Goal: Task Accomplishment & Management: Complete application form

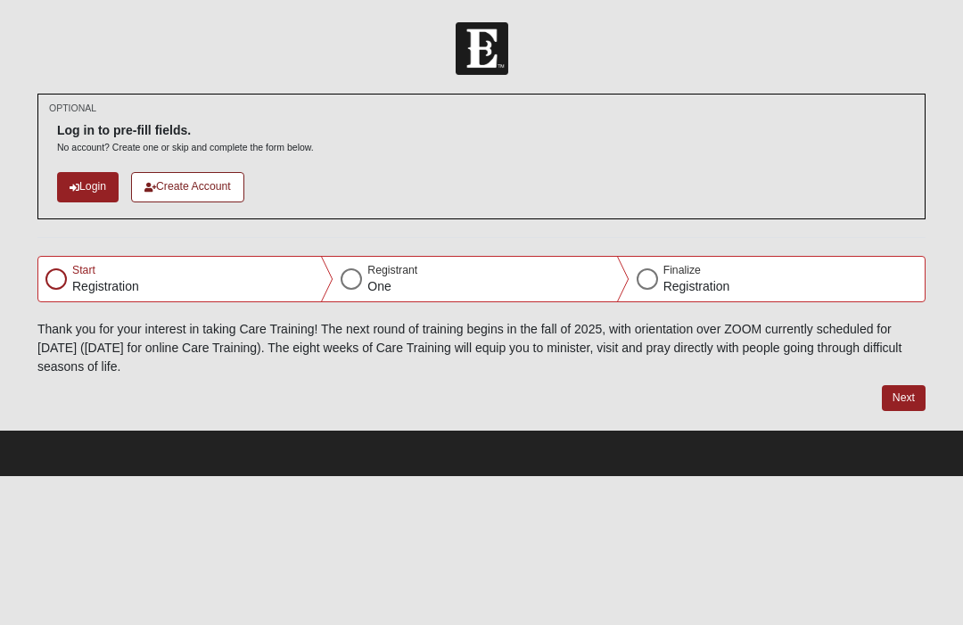
click at [53, 268] on div at bounding box center [55, 278] width 21 height 21
click at [70, 185] on icon at bounding box center [75, 188] width 10 height 10
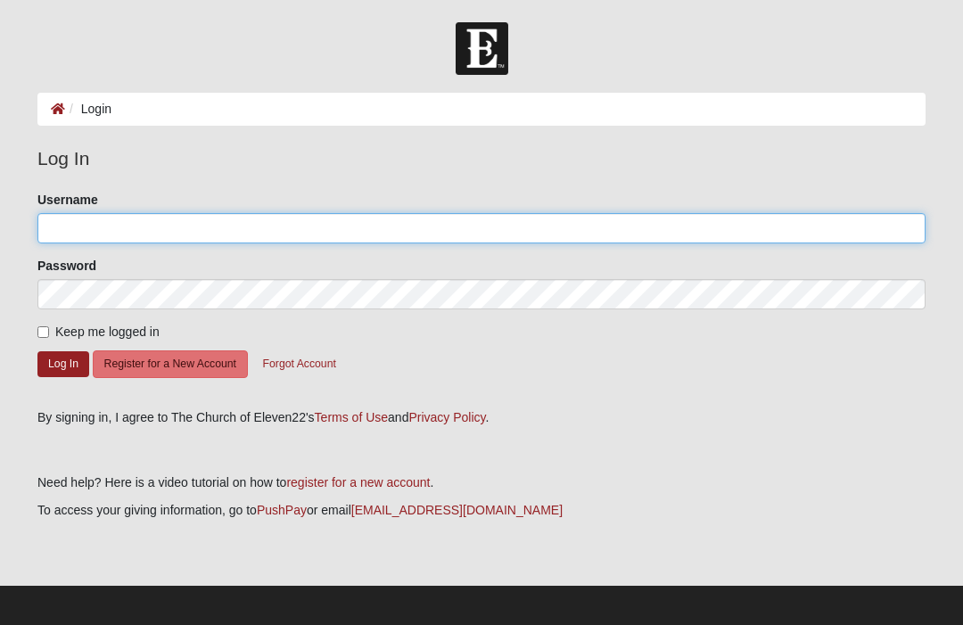
click at [244, 229] on input "Username" at bounding box center [481, 228] width 888 height 30
type input "T"
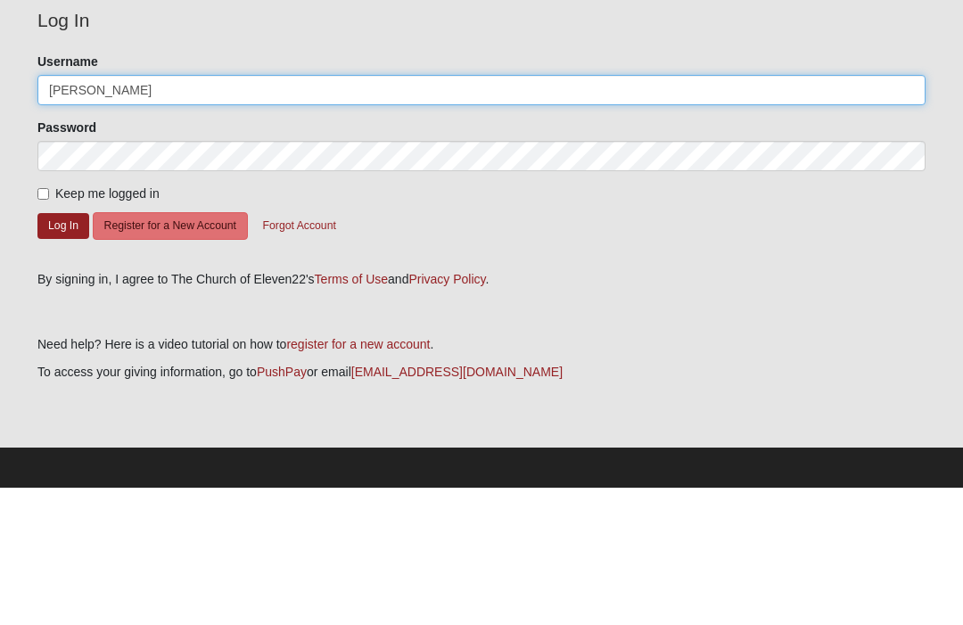
type input "[PERSON_NAME]"
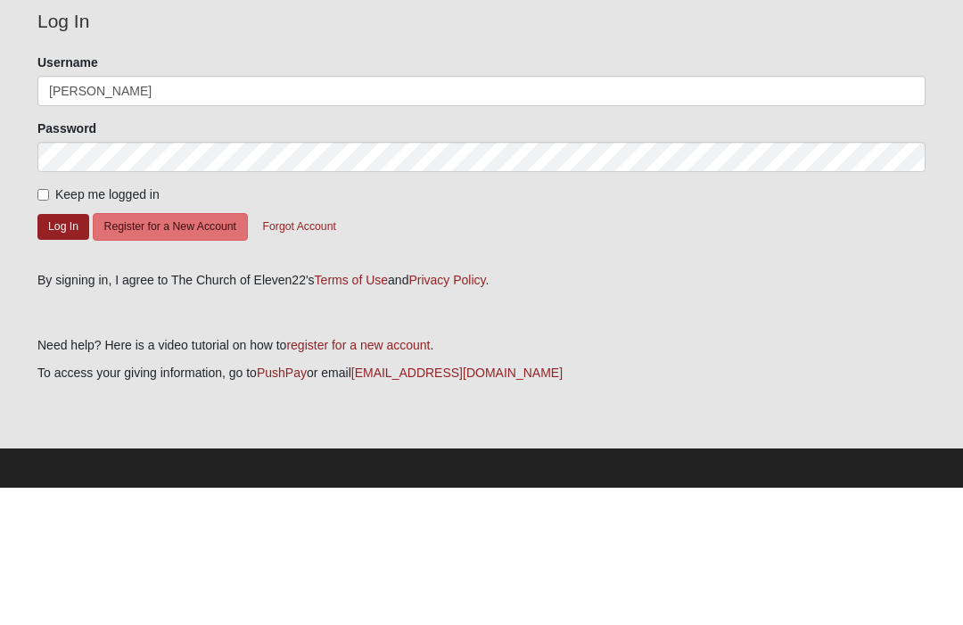
click at [74, 351] on button "Log In" at bounding box center [63, 364] width 52 height 26
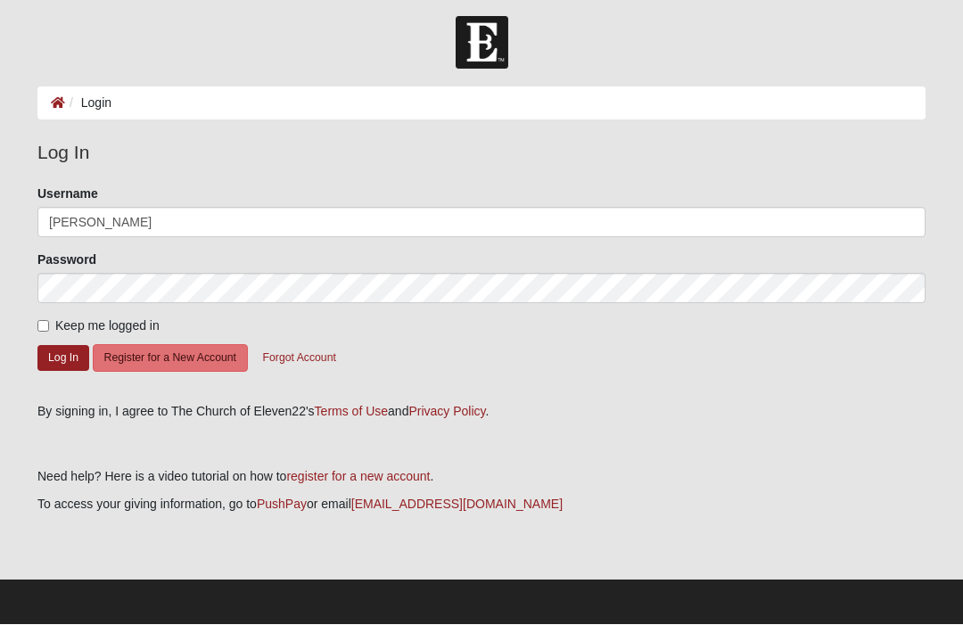
scroll to position [6, 0]
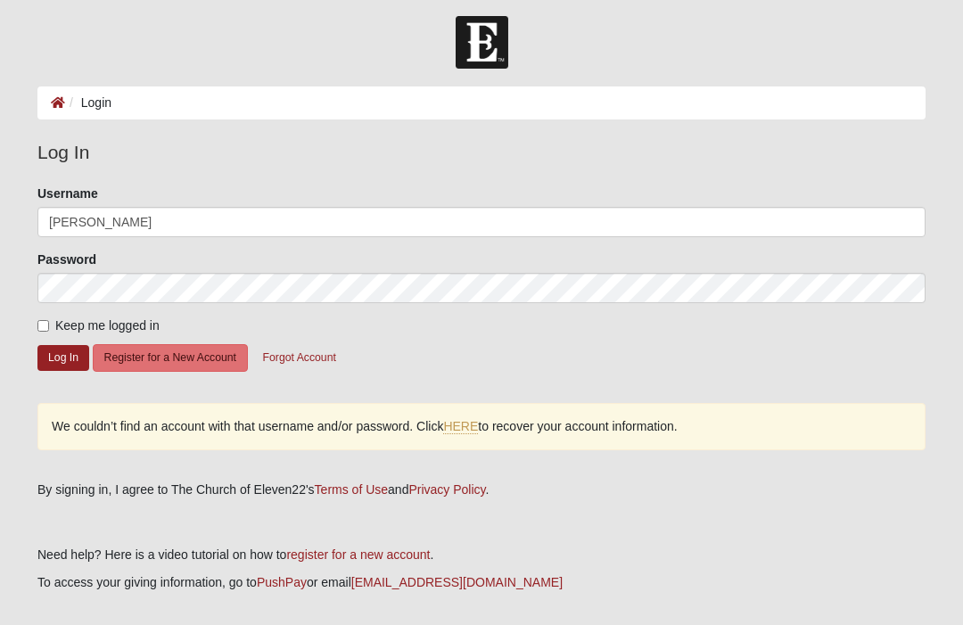
click at [61, 362] on button "Log In" at bounding box center [63, 358] width 52 height 26
click at [469, 420] on link "HERE" at bounding box center [460, 426] width 35 height 15
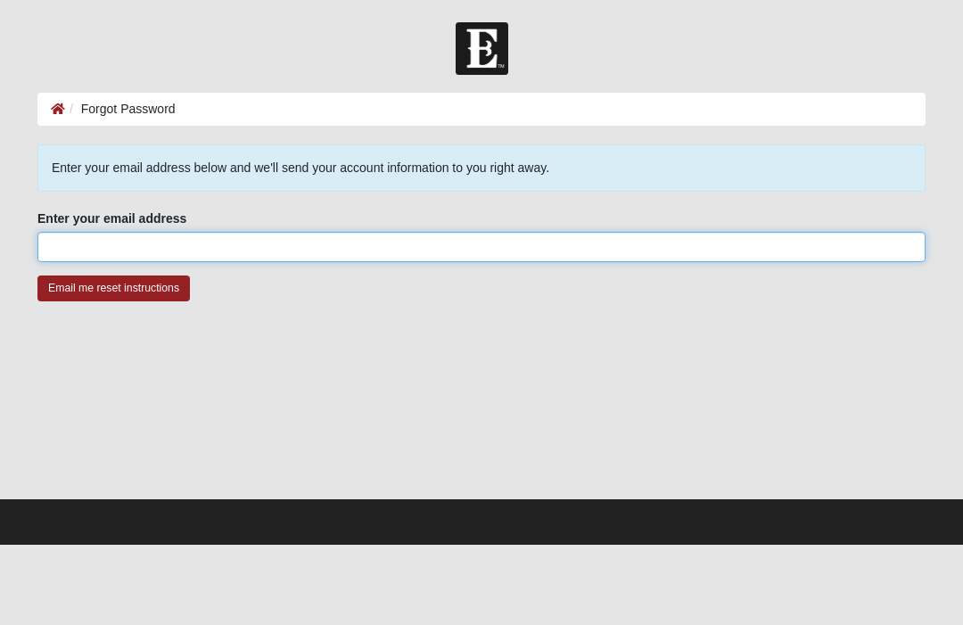
click at [186, 248] on input "Enter your email address" at bounding box center [481, 247] width 888 height 30
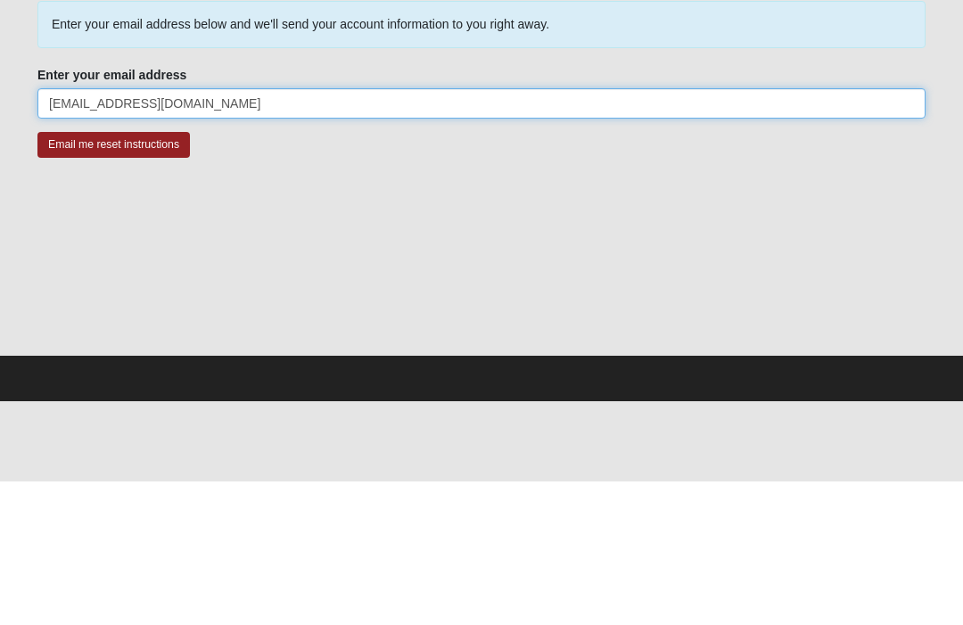
type input "[EMAIL_ADDRESS][DOMAIN_NAME]"
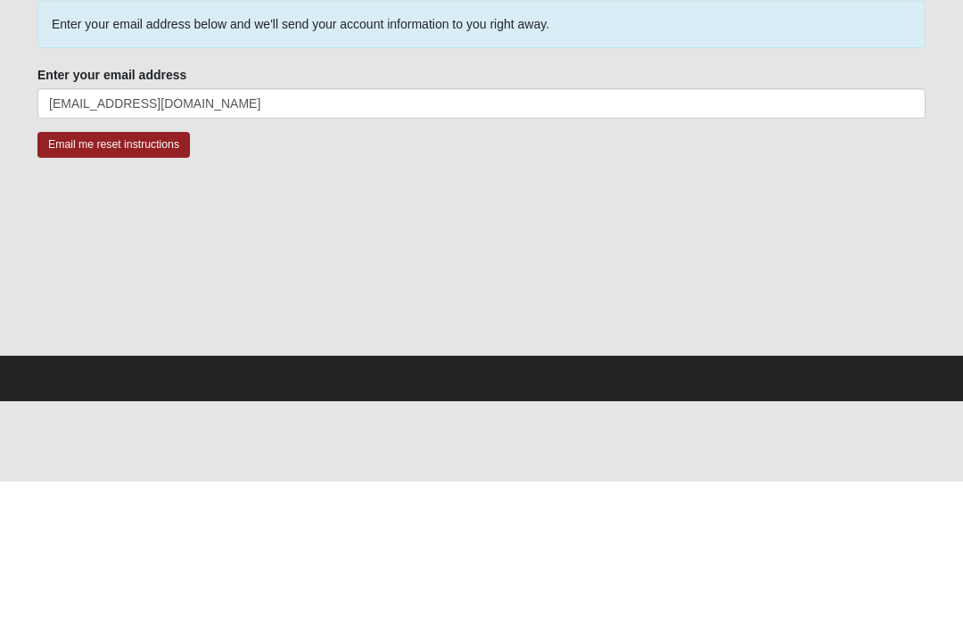
click at [68, 275] on input "Email me reset instructions" at bounding box center [113, 288] width 152 height 26
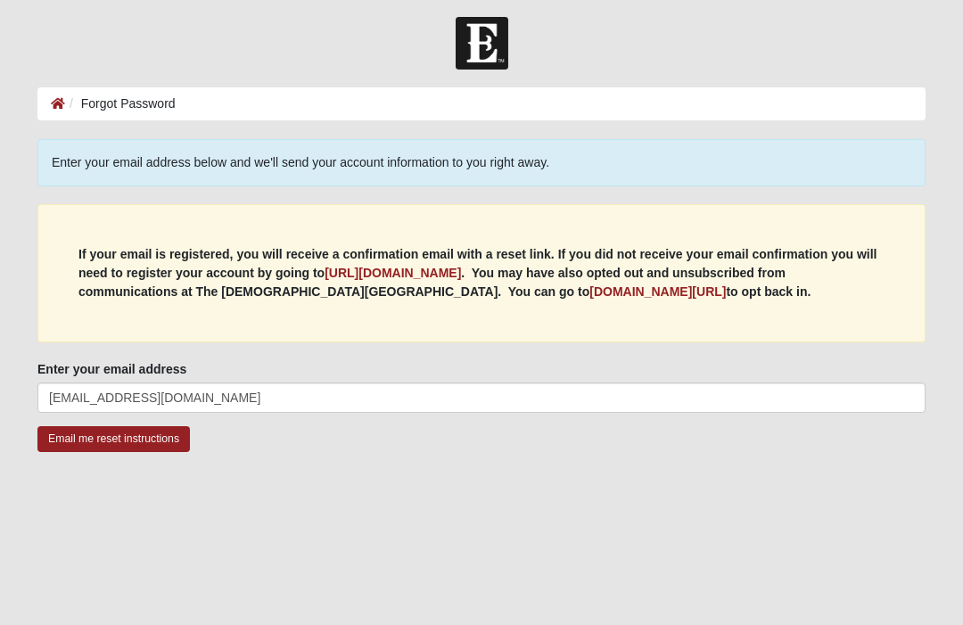
scroll to position [4, 0]
click at [445, 275] on b "https://my.coe22.com/register" at bounding box center [392, 274] width 136 height 14
click at [210, 114] on ol "Forgot Password" at bounding box center [481, 103] width 888 height 33
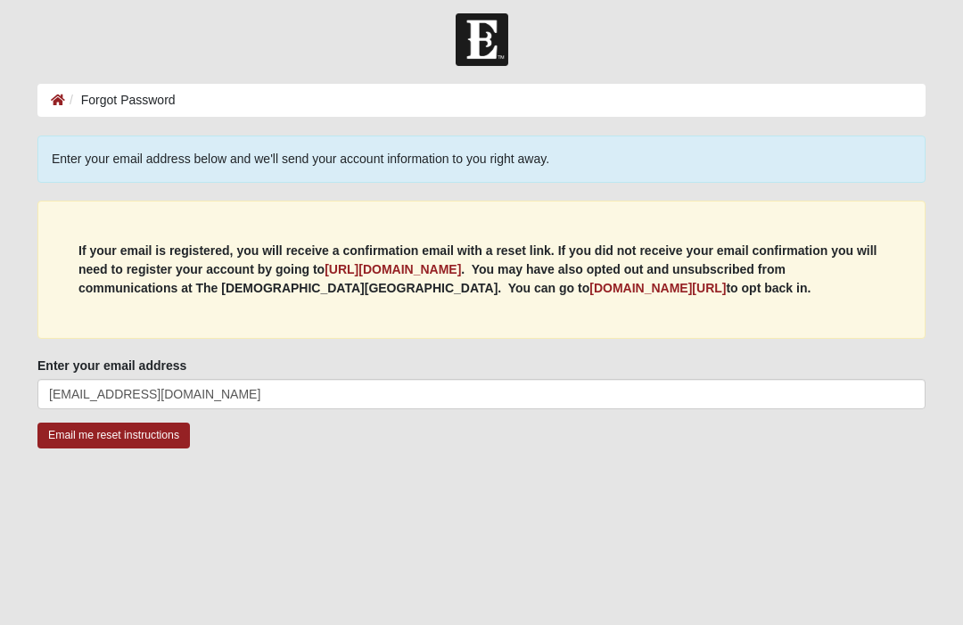
scroll to position [0, 0]
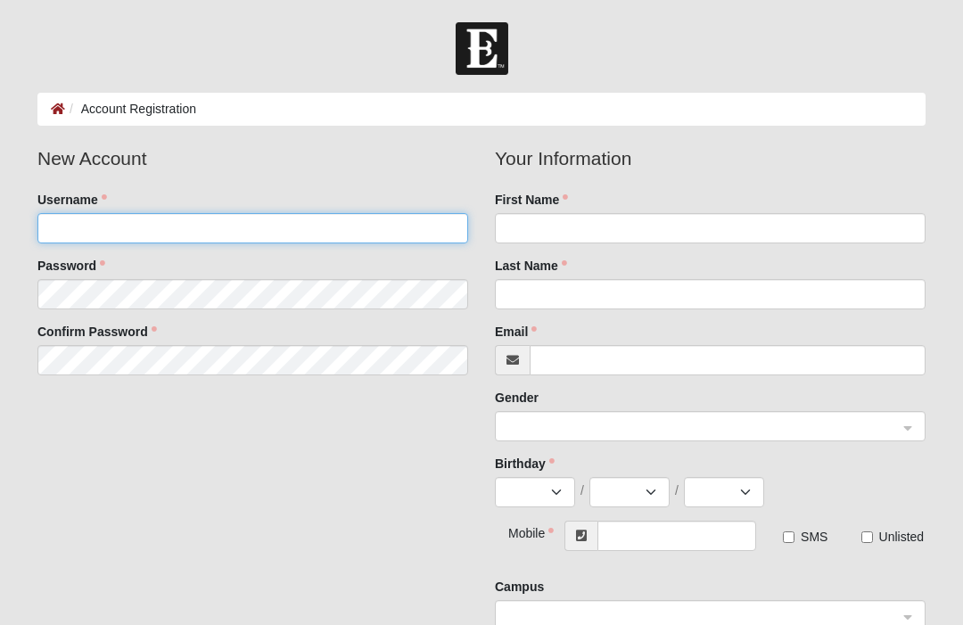
click at [156, 226] on input "Username" at bounding box center [252, 228] width 431 height 30
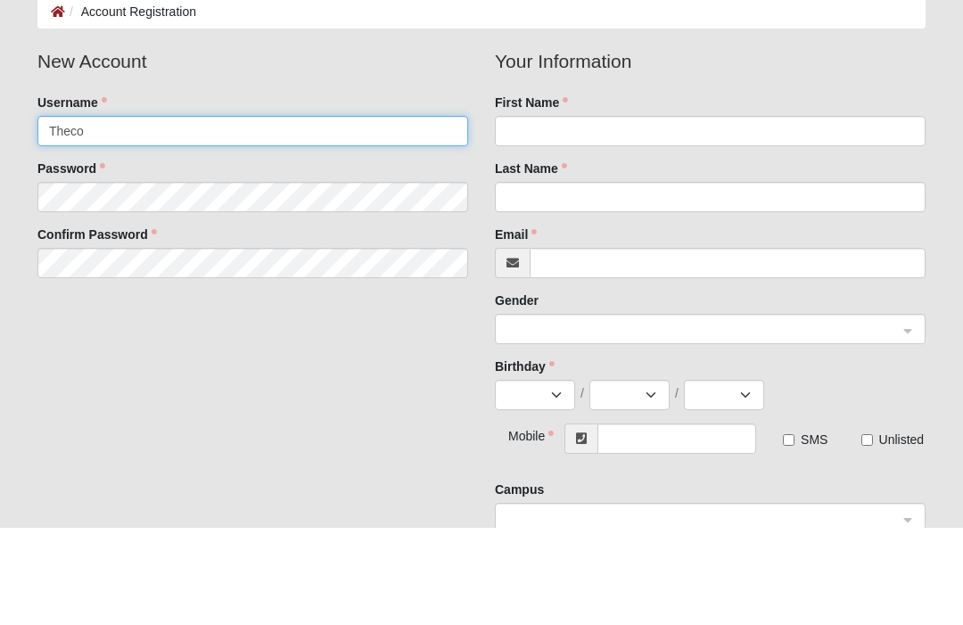
type input "Thecok"
type input "[EMAIL_ADDRESS][DOMAIN_NAME]"
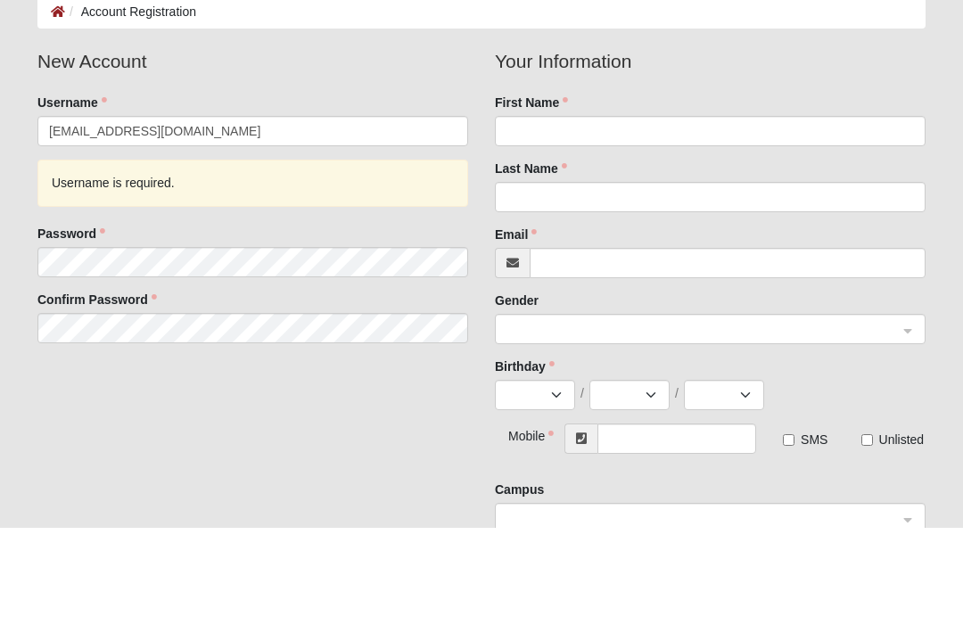
click at [169, 257] on div "Username is required." at bounding box center [252, 280] width 431 height 47
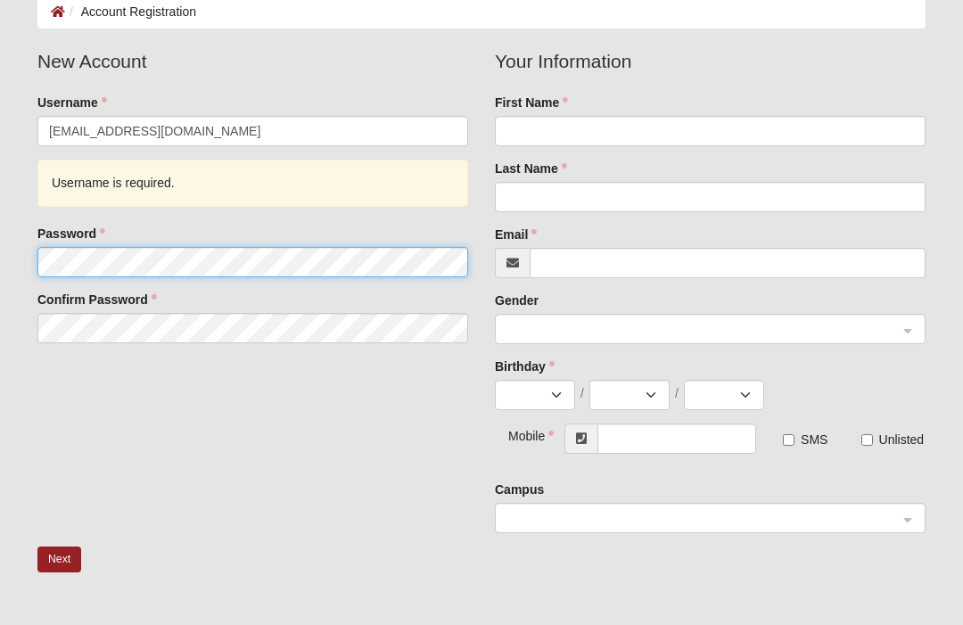
scroll to position [96, 0]
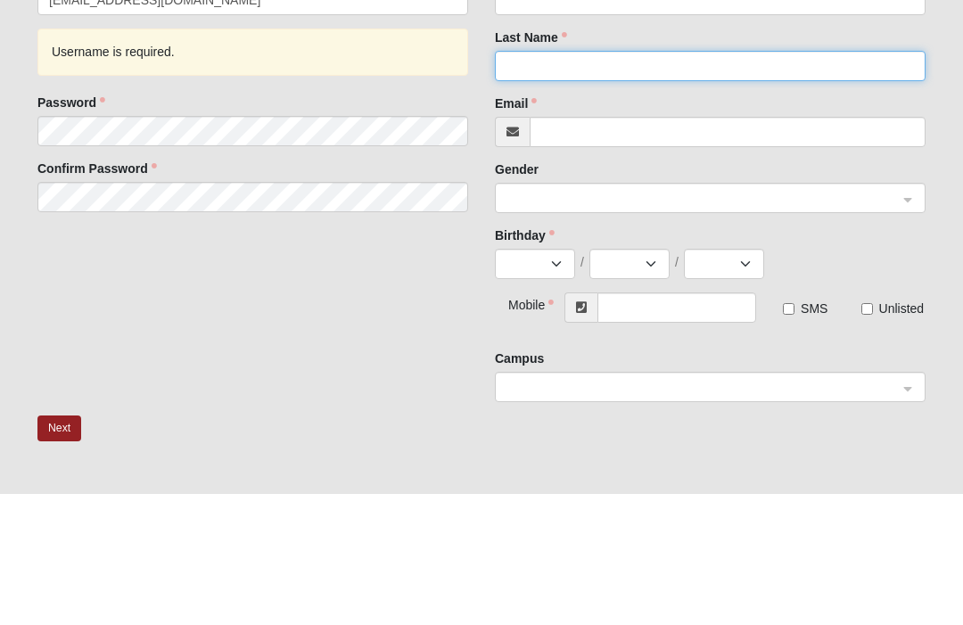
click at [588, 183] on input "Last Name" at bounding box center [710, 198] width 431 height 30
type input "[PERSON_NAME]"
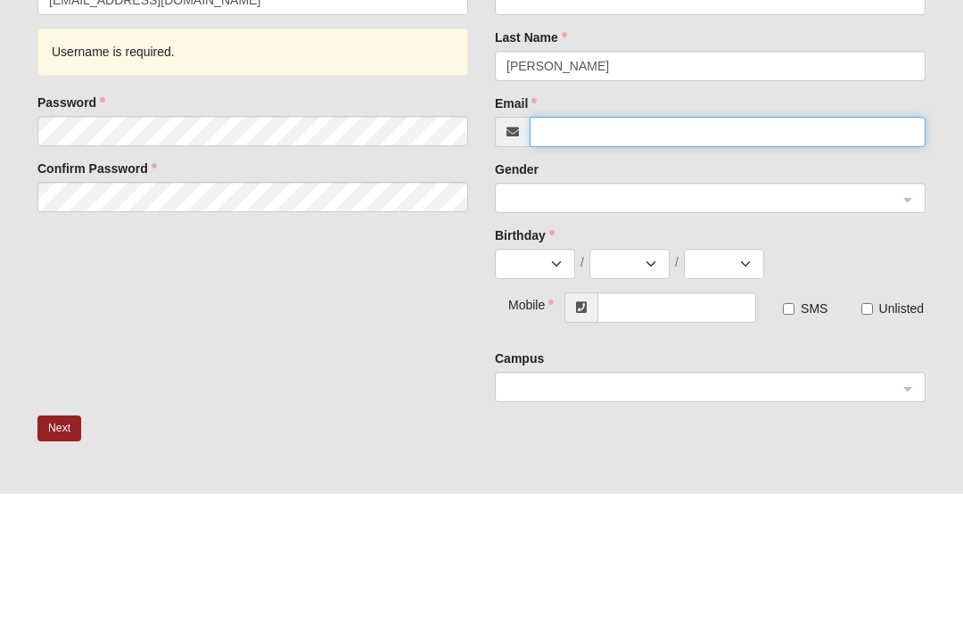
click at [572, 249] on input "Email" at bounding box center [728, 264] width 396 height 30
click at [584, 321] on span at bounding box center [701, 331] width 391 height 20
type input "[EMAIL_ADDRESS][DOMAIN_NAME]"
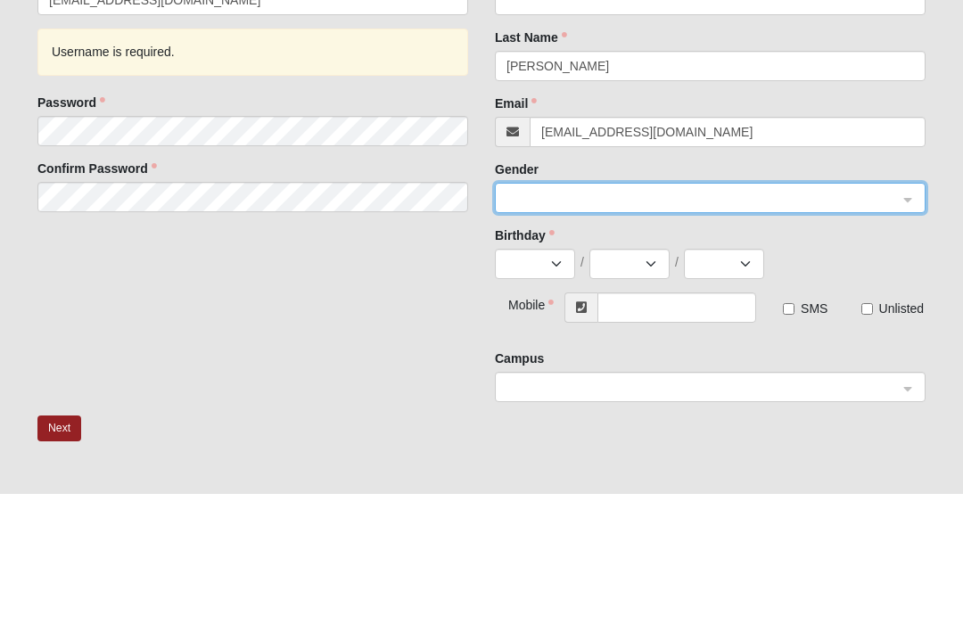
scroll to position [228, 0]
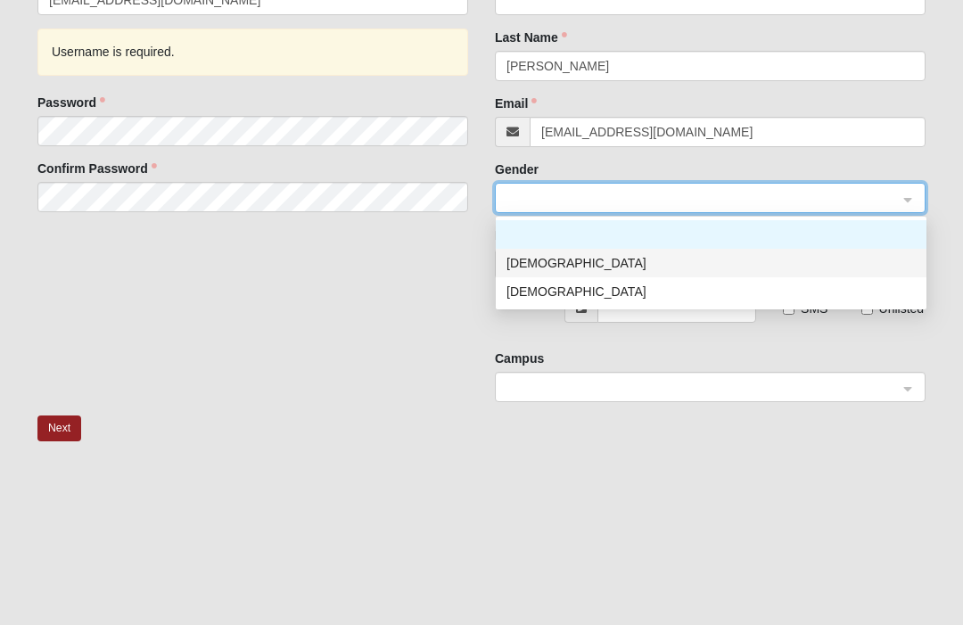
click at [528, 256] on div "[DEMOGRAPHIC_DATA]" at bounding box center [710, 263] width 409 height 20
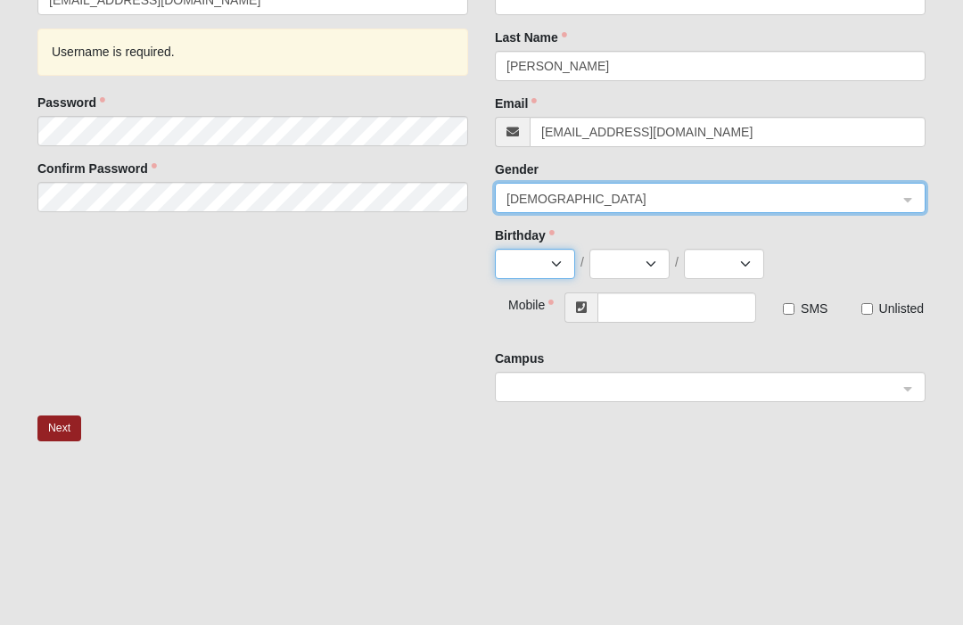
click at [561, 270] on select "Jan Feb Mar Apr May Jun [DATE] Aug Sep Oct Nov Dec" at bounding box center [535, 264] width 80 height 30
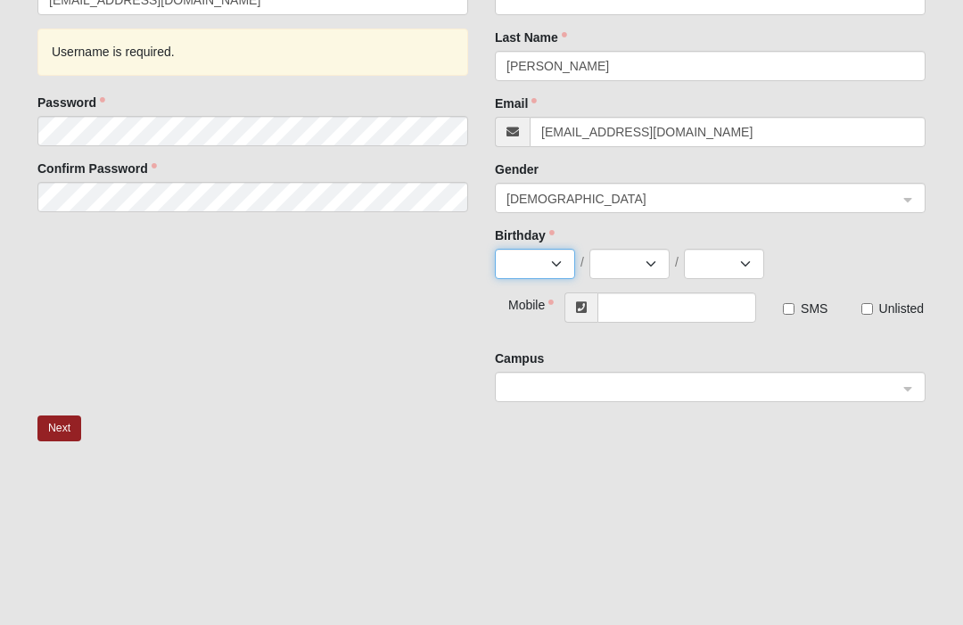
select select "4"
click at [653, 267] on select "1 2 3 4 5 6 7 8 9 10 11 12 13 14 15 16 17 18 19 20 21 22 23 24 25 26 27 28 29 30" at bounding box center [629, 264] width 80 height 30
select select "12"
click at [747, 264] on select "2025 2024 2023 2022 2021 2020 2019 2018 2017 2016 2015 2014 2013 2012 2011 2010…" at bounding box center [724, 264] width 80 height 30
select select "1959"
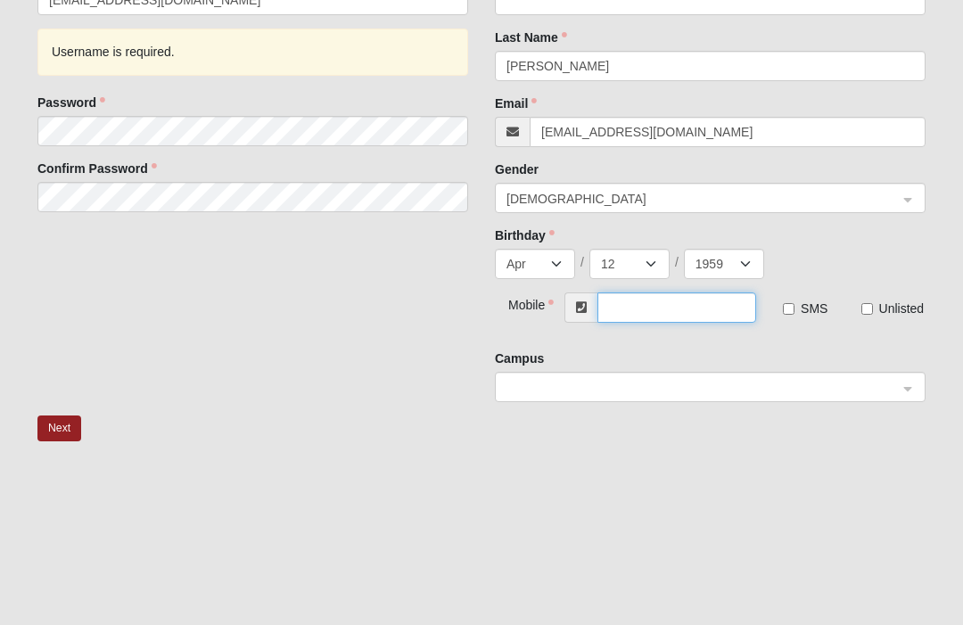
click at [651, 312] on input "text" at bounding box center [676, 307] width 159 height 30
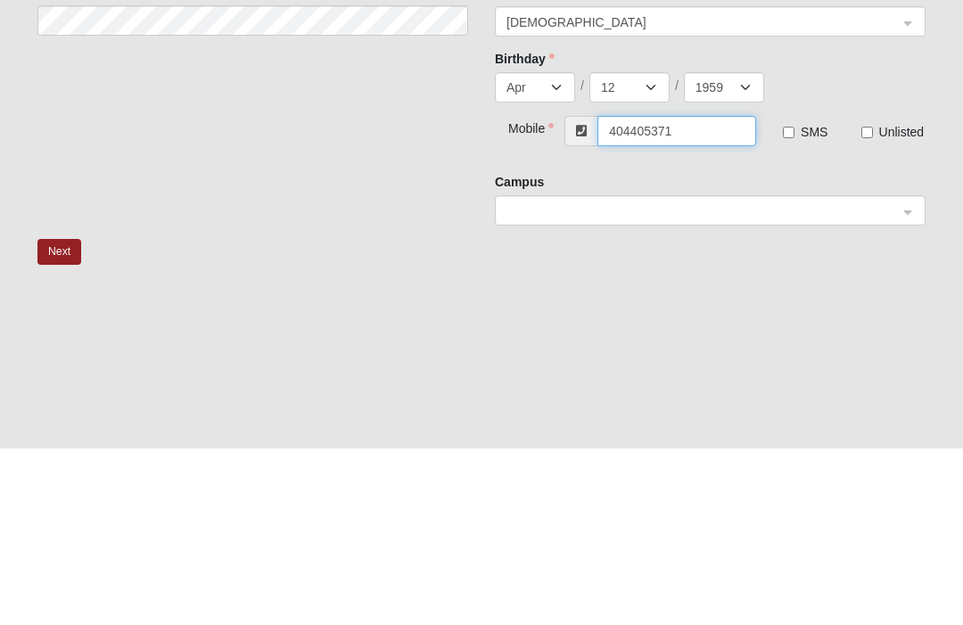
type input "[PHONE_NUMBER]"
click at [899, 374] on input "search" at bounding box center [703, 387] width 397 height 27
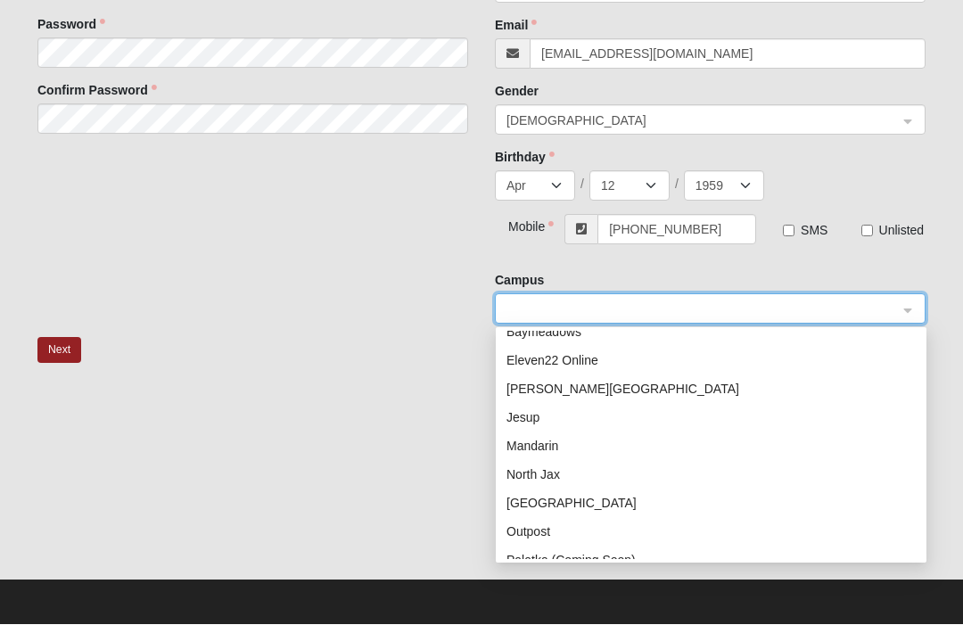
scroll to position [34, 0]
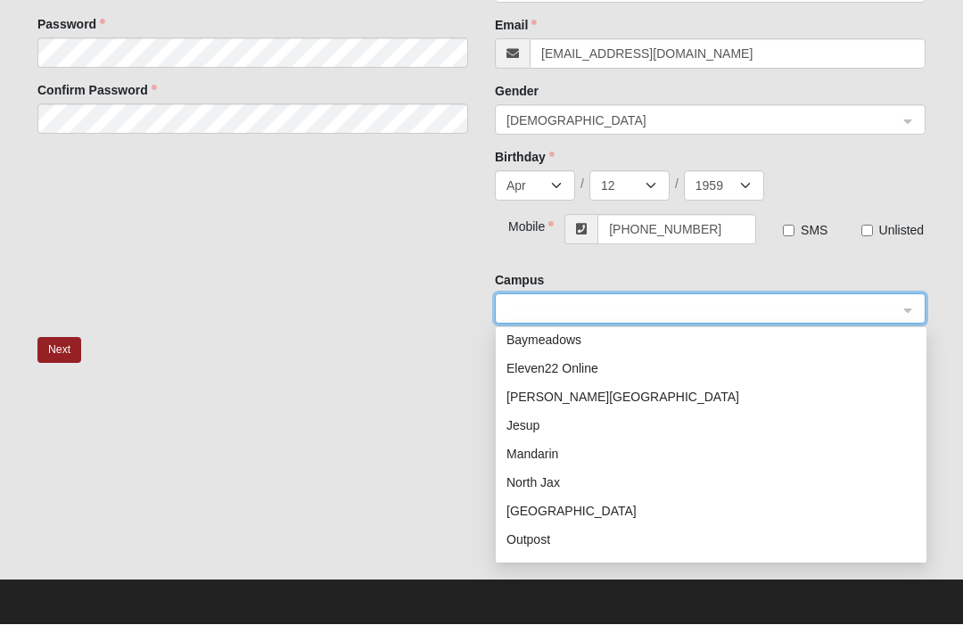
click at [583, 369] on div "Eleven22 Online" at bounding box center [710, 369] width 409 height 20
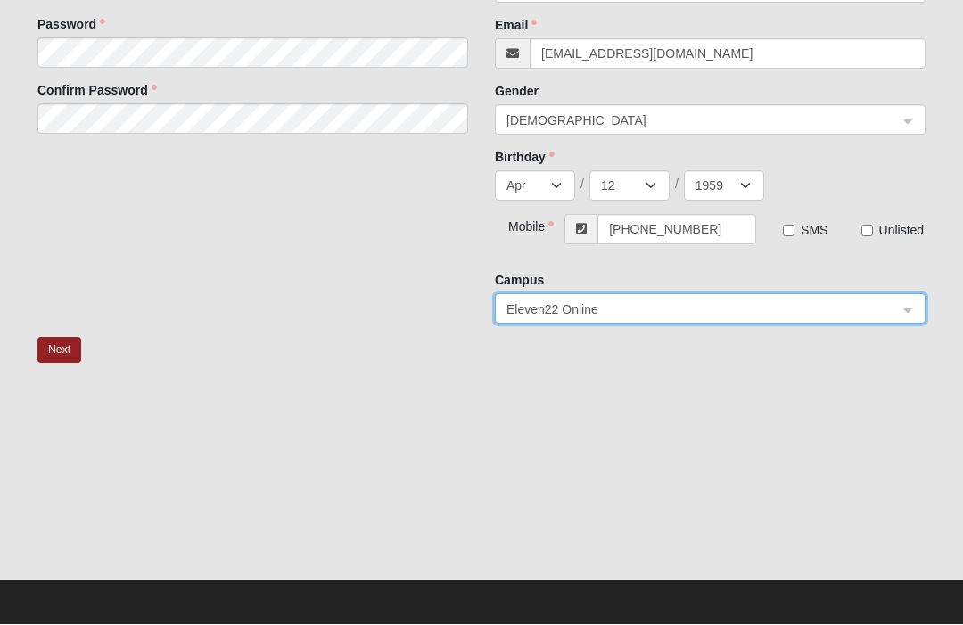
click at [70, 347] on button "Next" at bounding box center [59, 351] width 44 height 26
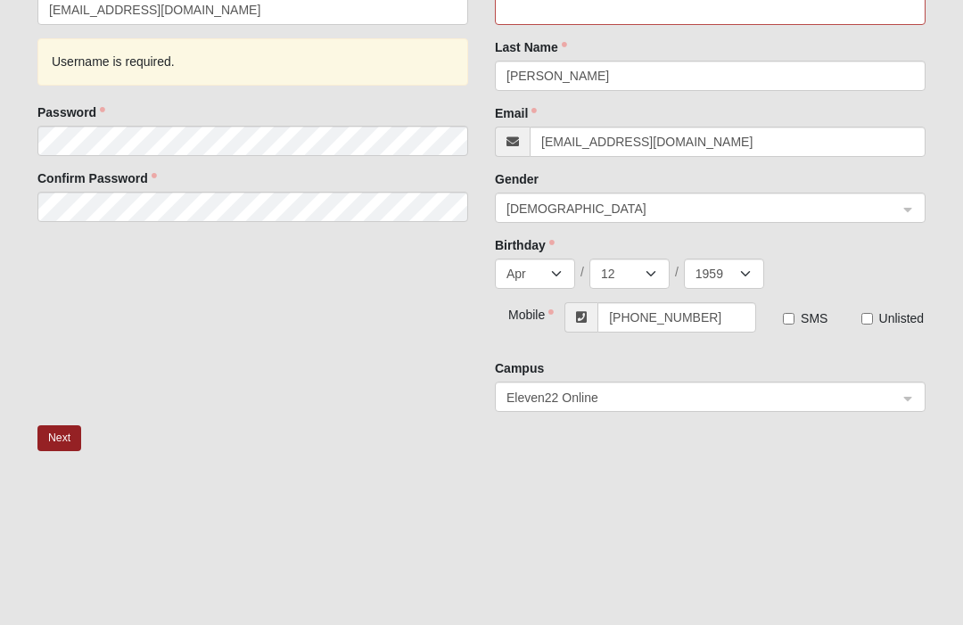
click at [158, 78] on div "Username is required." at bounding box center [252, 61] width 431 height 47
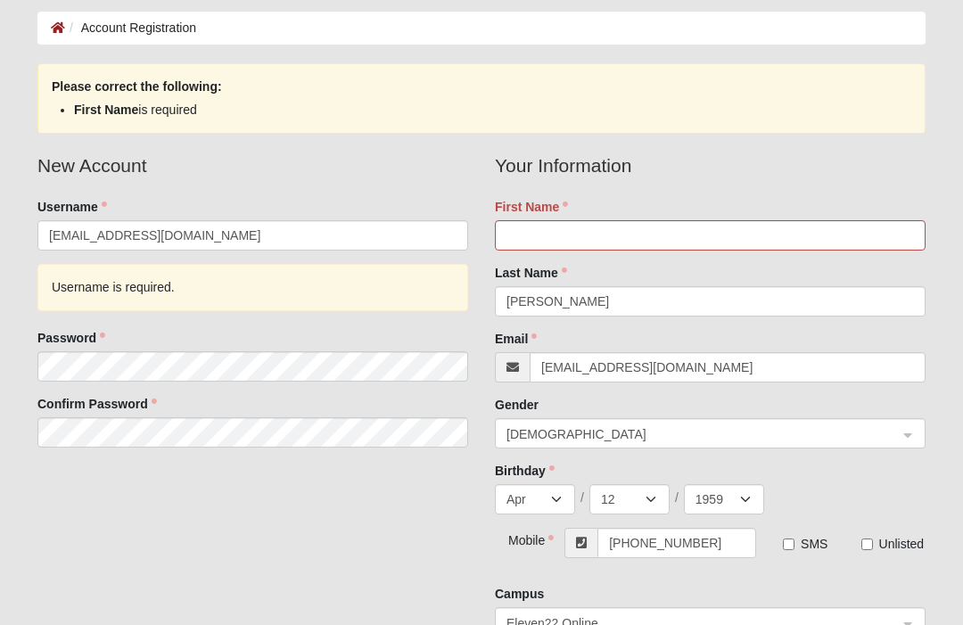
scroll to position [86, 0]
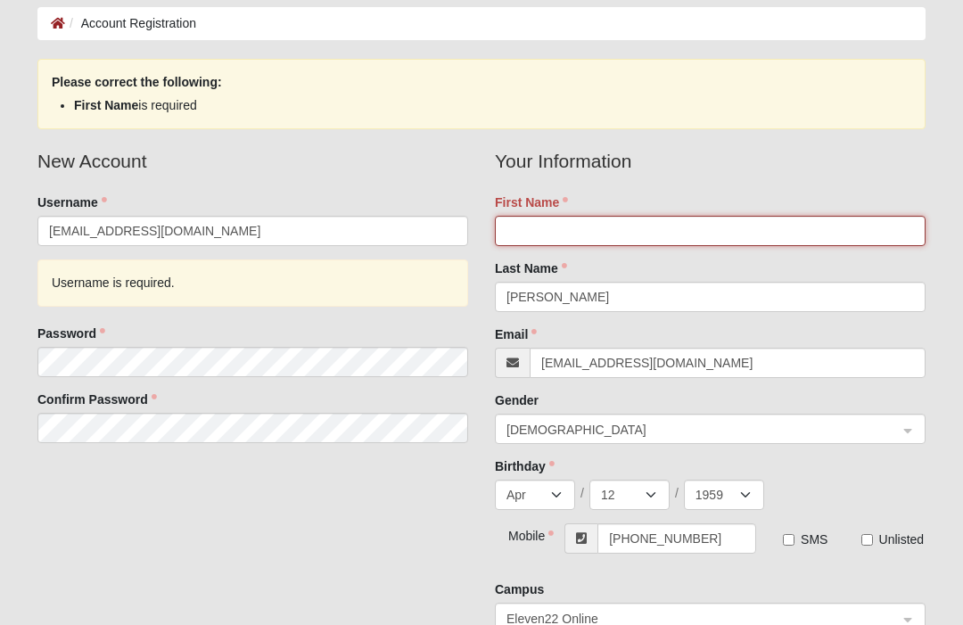
click at [563, 226] on input "First Name" at bounding box center [710, 231] width 431 height 30
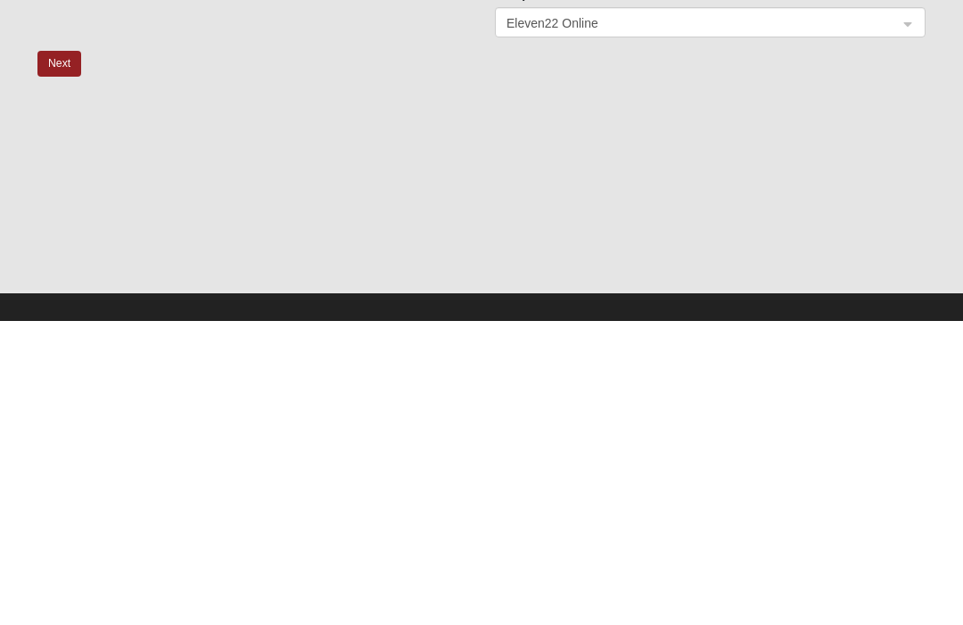
scroll to position [393, 0]
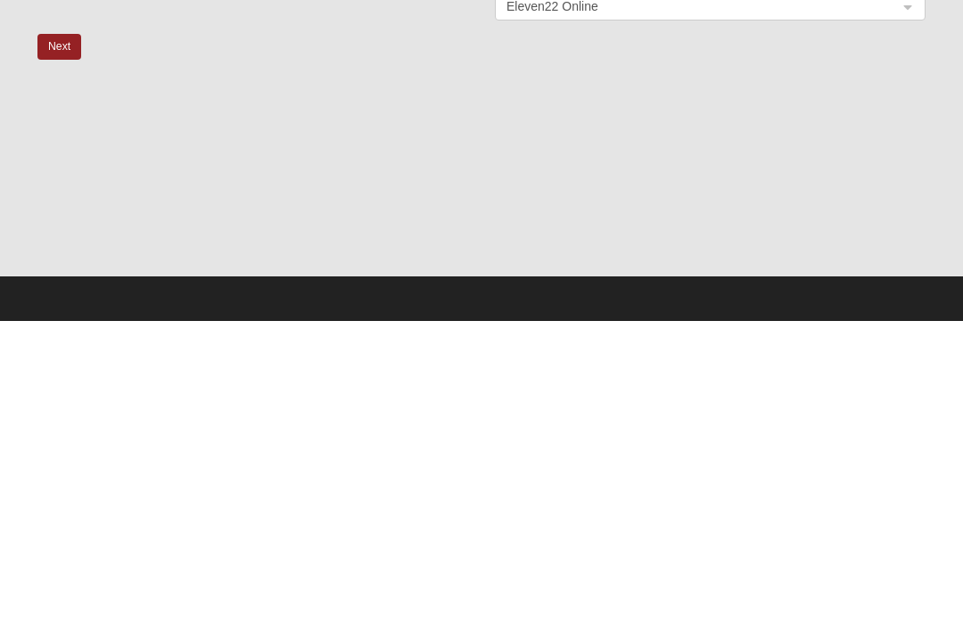
type input "[PERSON_NAME]"
click at [79, 339] on button "Next" at bounding box center [59, 352] width 44 height 26
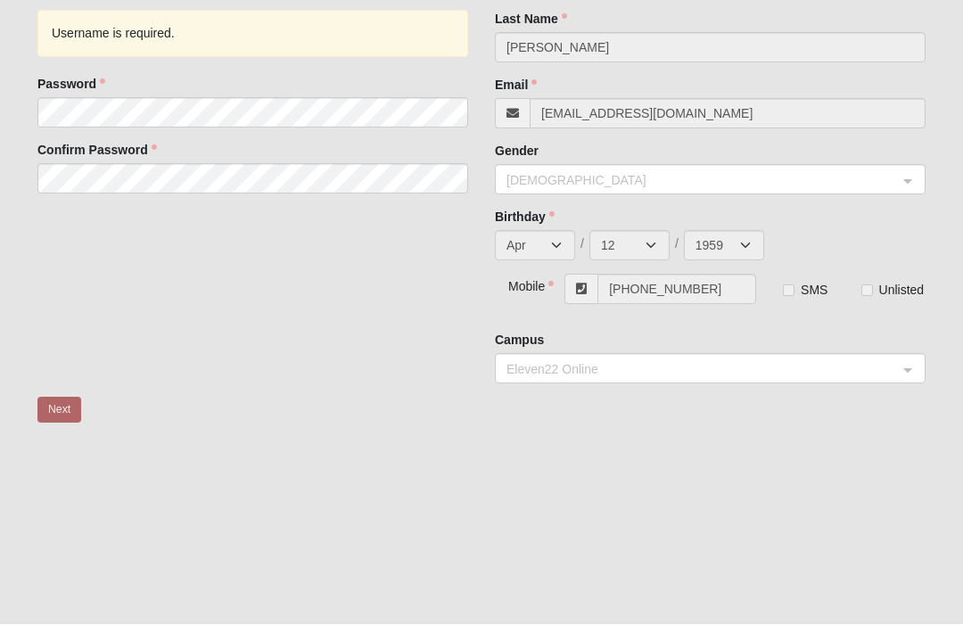
scroll to position [0, 0]
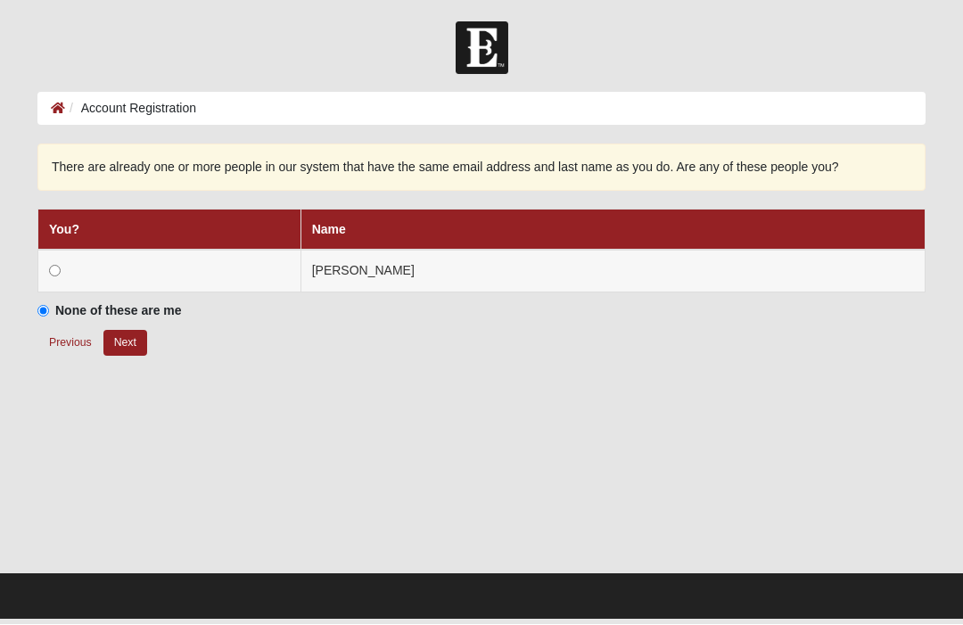
click at [65, 268] on td at bounding box center [169, 271] width 263 height 43
click at [70, 264] on td at bounding box center [169, 271] width 263 height 43
click at [68, 271] on td at bounding box center [169, 271] width 263 height 43
click at [170, 221] on th "You?" at bounding box center [169, 230] width 263 height 41
click at [67, 267] on td at bounding box center [169, 271] width 263 height 43
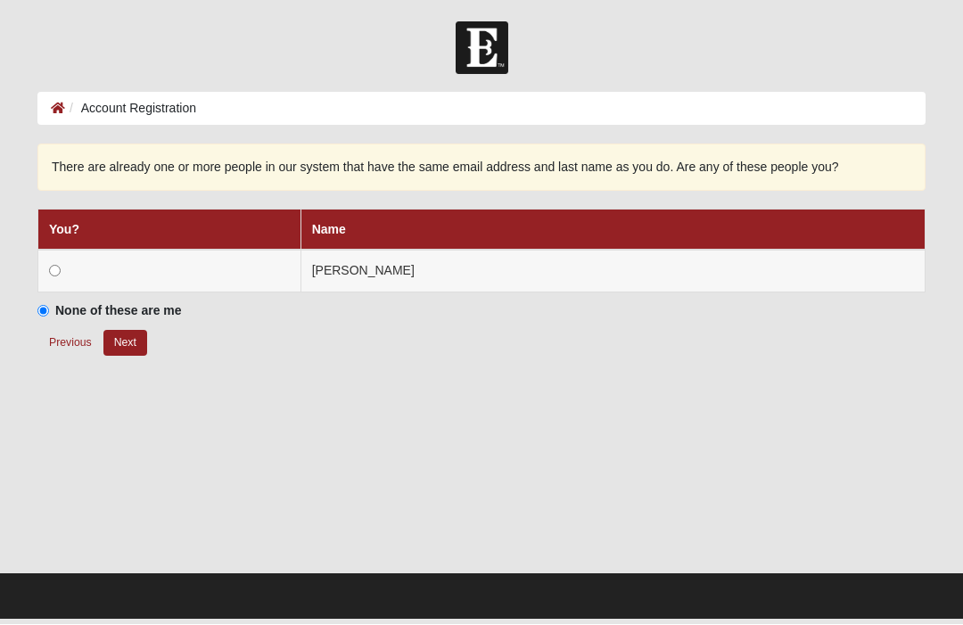
click at [63, 265] on td at bounding box center [169, 271] width 263 height 43
click at [74, 271] on td at bounding box center [169, 271] width 263 height 43
click at [76, 267] on td at bounding box center [169, 271] width 263 height 43
click at [62, 302] on label "None of these are me" at bounding box center [109, 311] width 144 height 19
click at [49, 306] on input "None of these are me" at bounding box center [43, 312] width 12 height 12
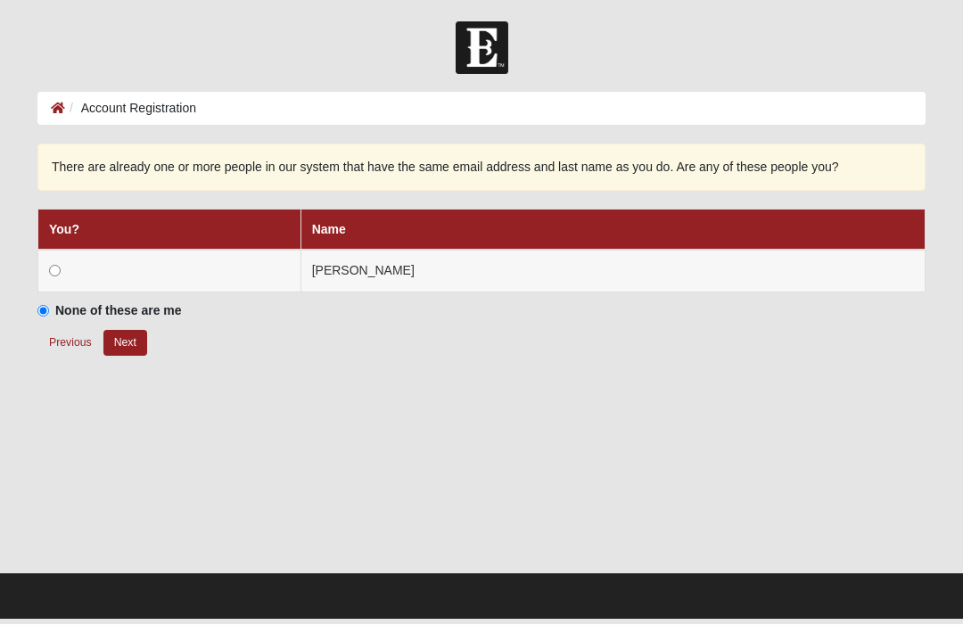
click at [49, 311] on input "None of these are me" at bounding box center [43, 312] width 12 height 12
click at [61, 271] on input "radio" at bounding box center [55, 272] width 12 height 12
click at [145, 338] on button "Next" at bounding box center [125, 344] width 44 height 26
radio input "true"
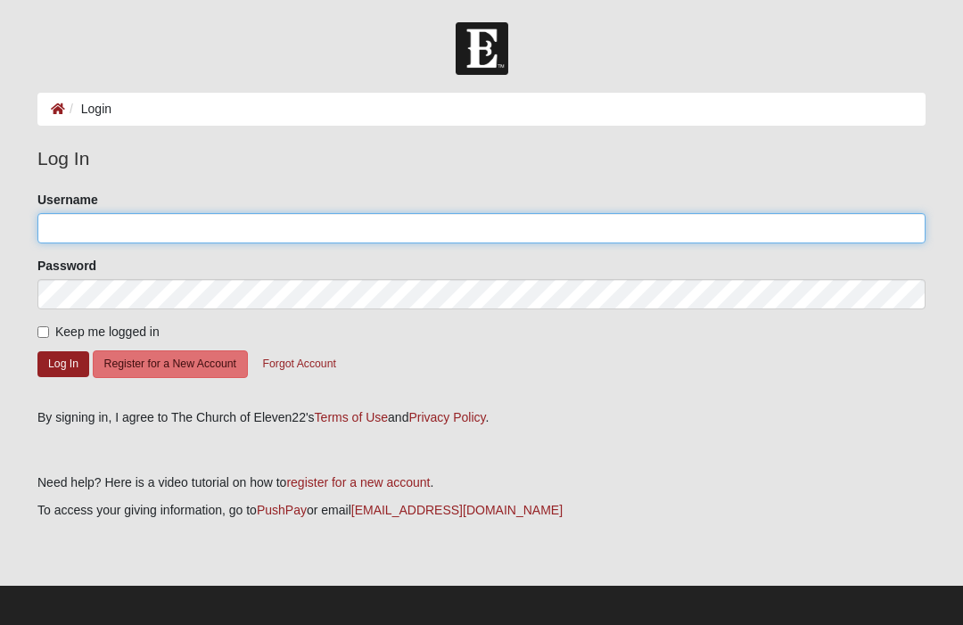
type input "[PERSON_NAME]"
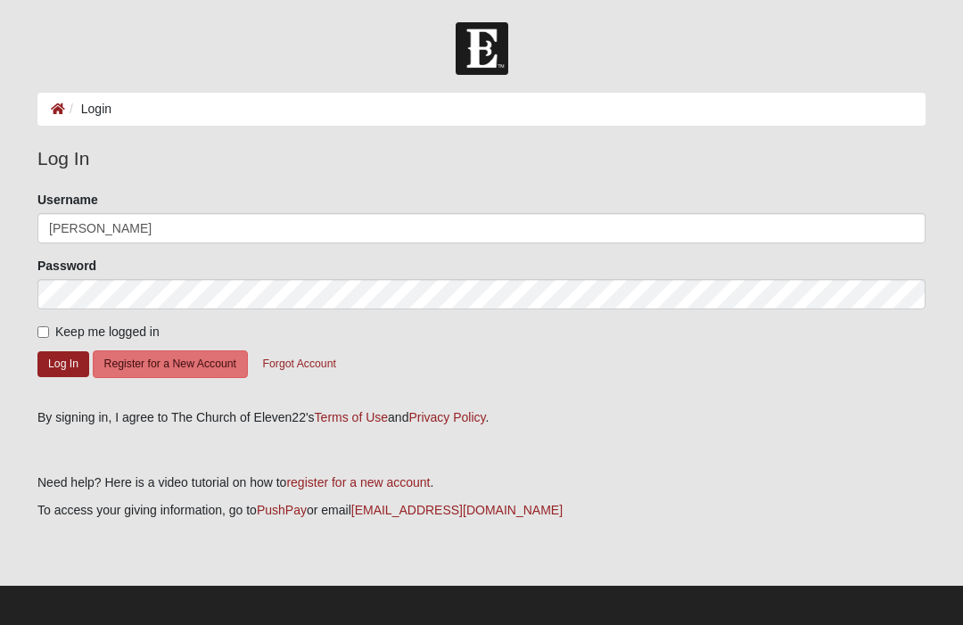
click at [63, 363] on button "Log In" at bounding box center [63, 364] width 52 height 26
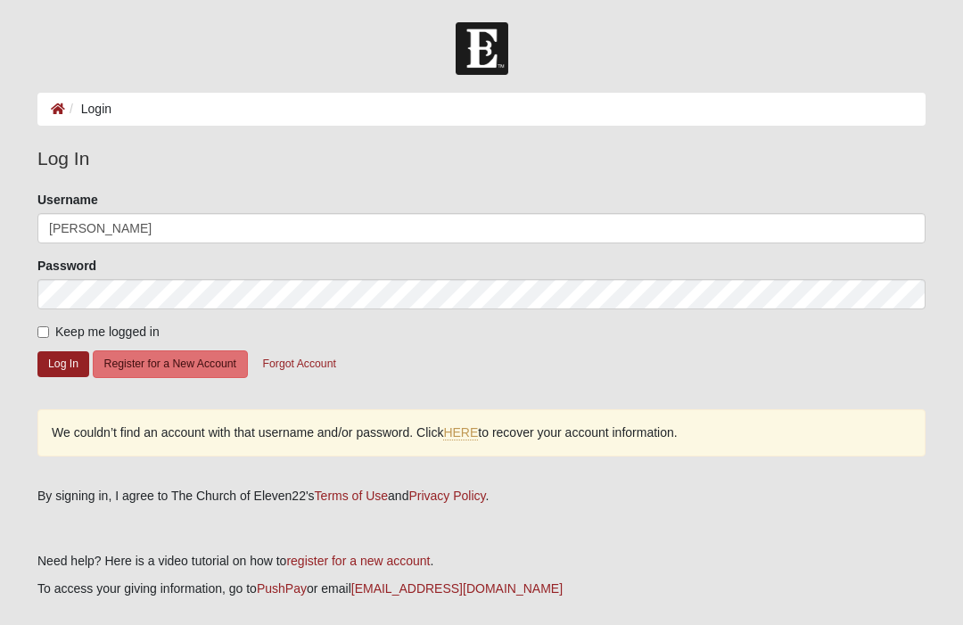
click at [82, 374] on button "Log In" at bounding box center [63, 364] width 52 height 26
click at [49, 336] on input "Keep me logged in" at bounding box center [43, 332] width 12 height 12
checkbox input "true"
click at [79, 352] on button "Log In" at bounding box center [63, 364] width 52 height 26
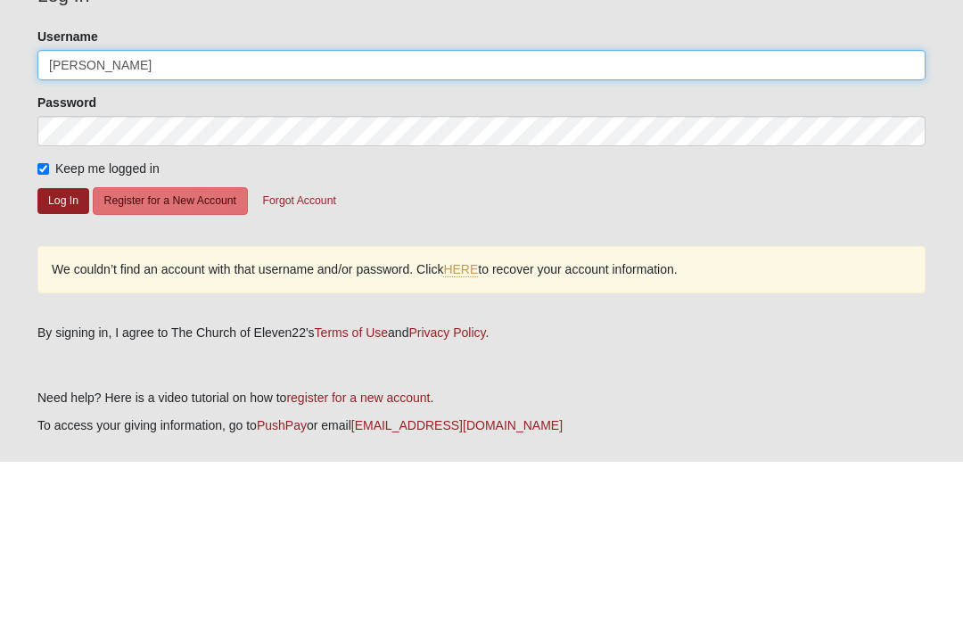
click at [148, 213] on input "[PERSON_NAME]" at bounding box center [481, 228] width 888 height 30
type input "B"
type input "Thecokers5@aol.com"
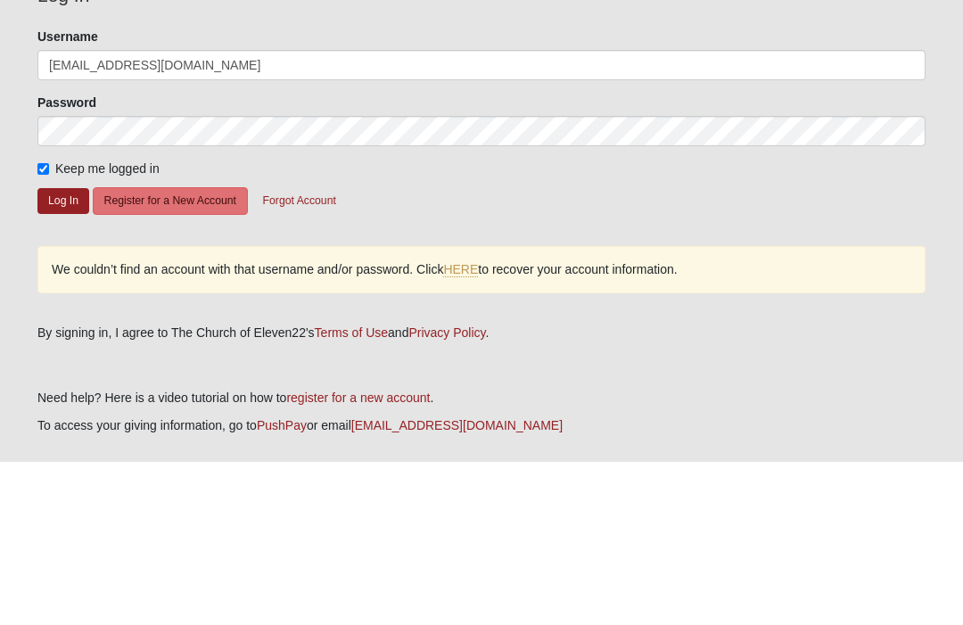
click at [70, 351] on button "Log In" at bounding box center [63, 364] width 52 height 26
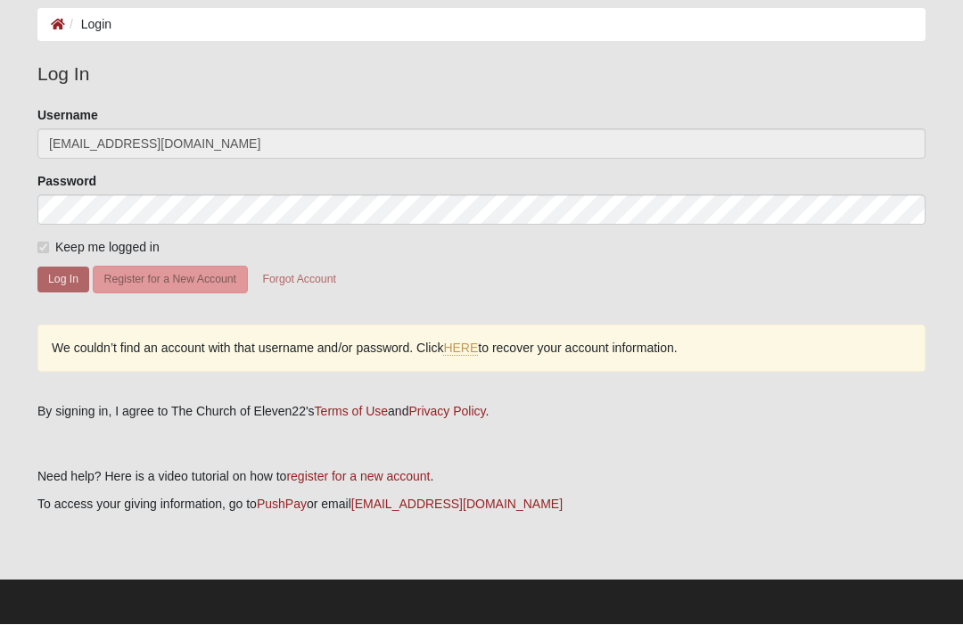
scroll to position [5, 0]
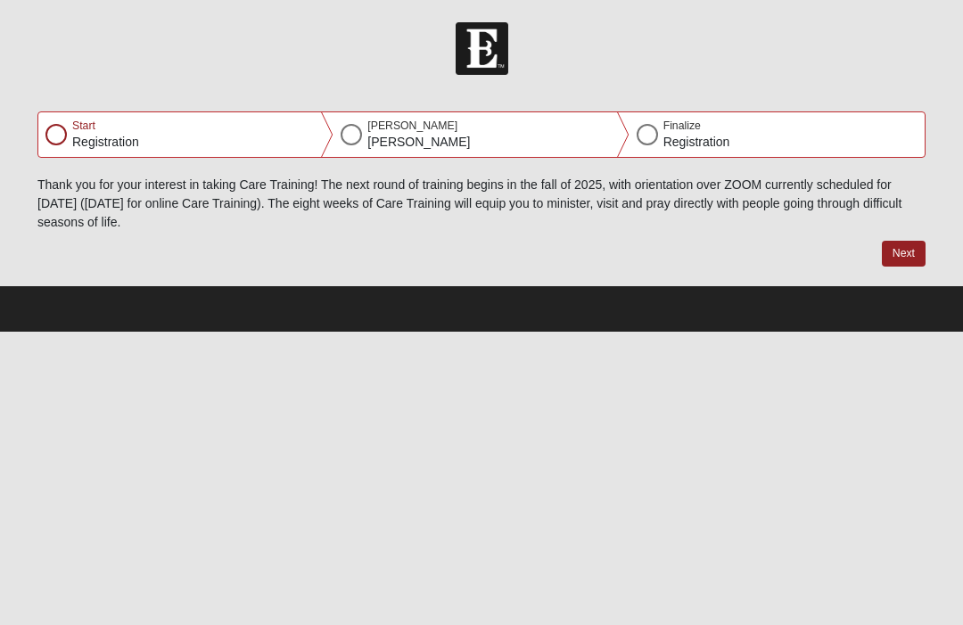
click at [68, 129] on div "Start Registration" at bounding box center [185, 134] width 295 height 45
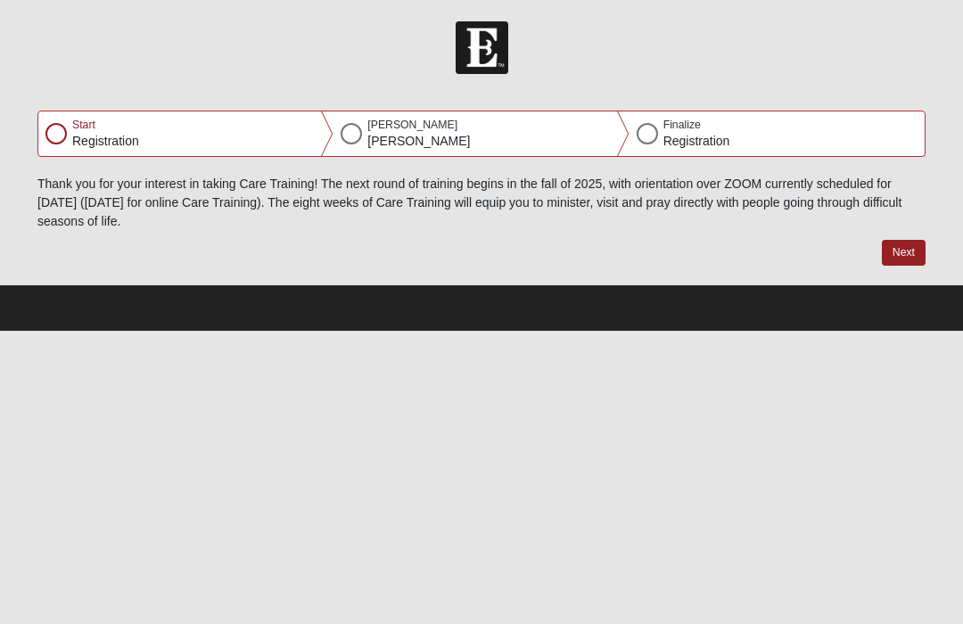
click at [144, 144] on div "Start Registration" at bounding box center [185, 134] width 295 height 45
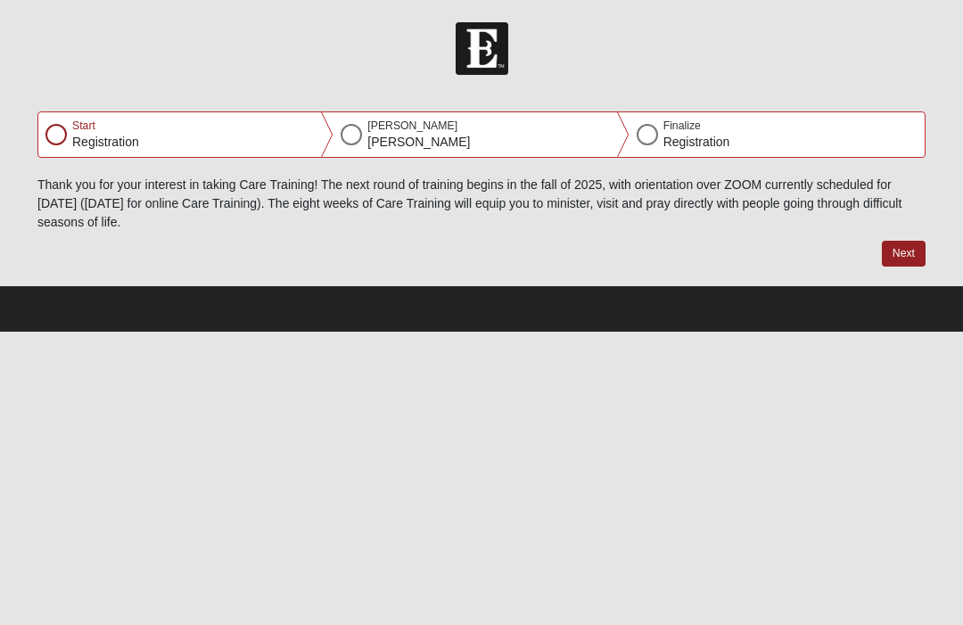
click at [911, 254] on button "Next" at bounding box center [904, 254] width 44 height 26
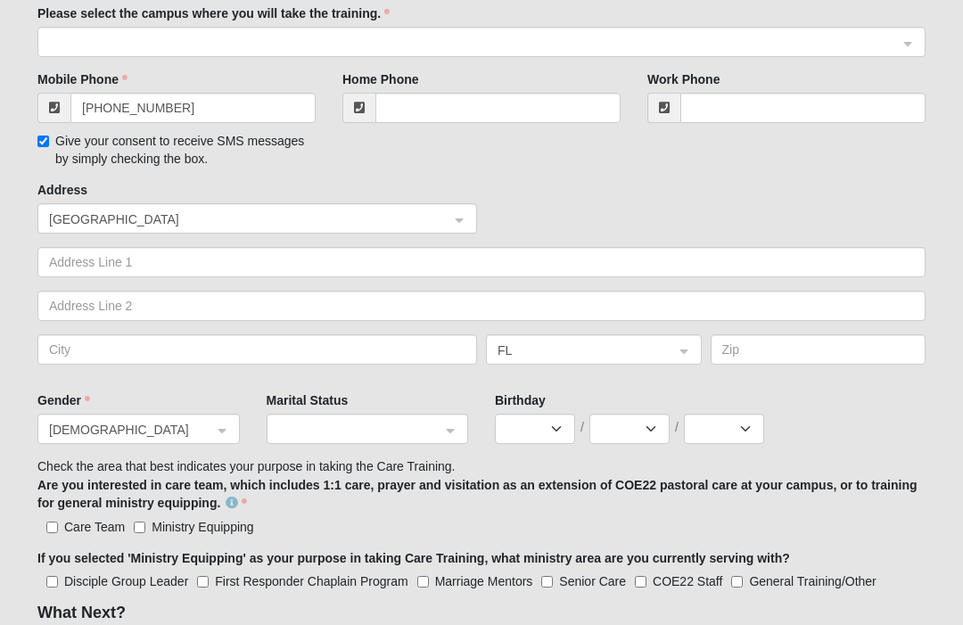
scroll to position [582, 0]
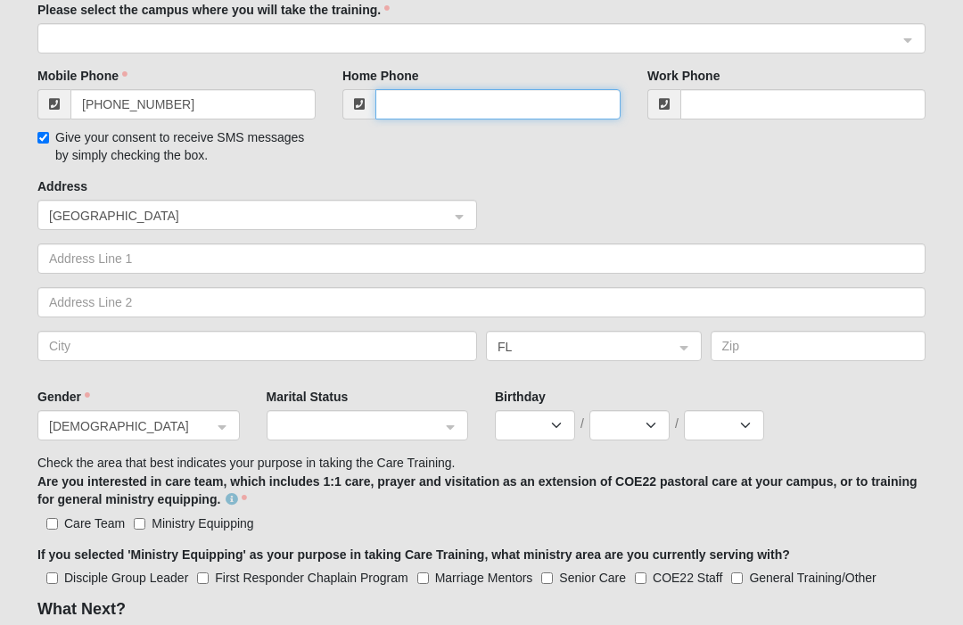
click at [454, 104] on input "Home Phone" at bounding box center [497, 105] width 245 height 30
type input "[PHONE_NUMBER]"
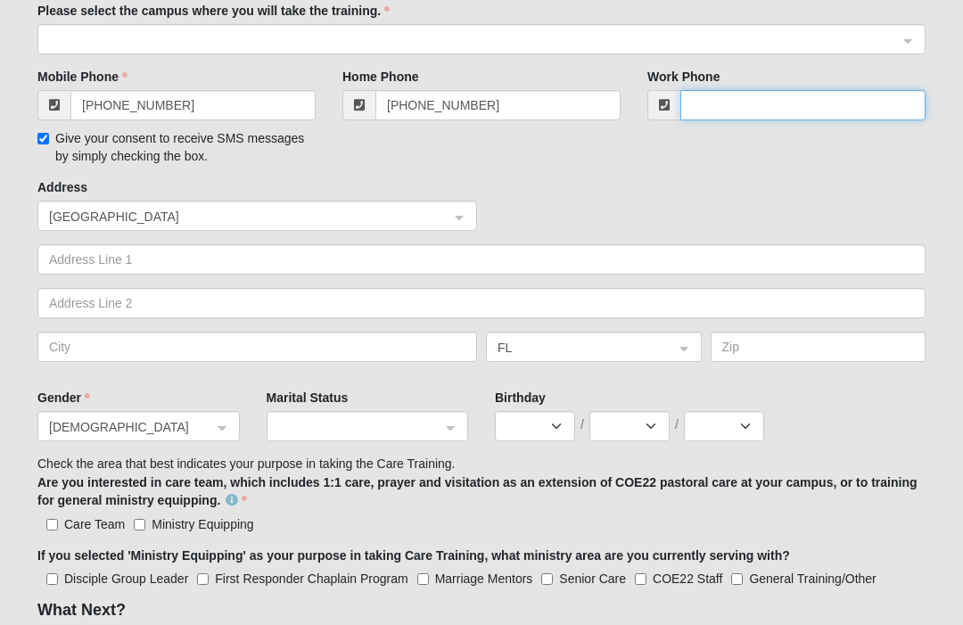
click at [760, 103] on input "Work Phone" at bounding box center [802, 105] width 245 height 30
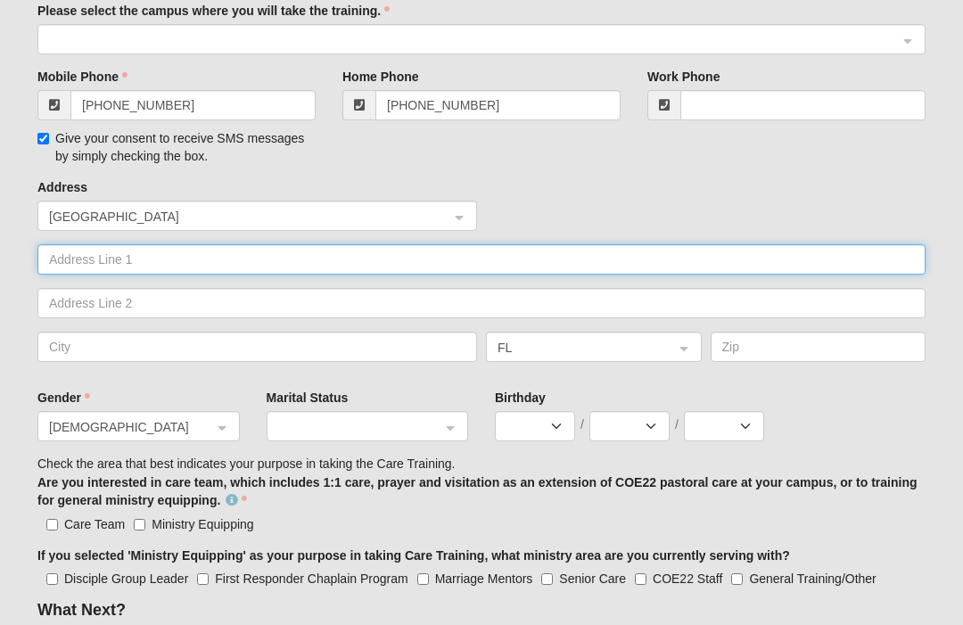
click at [244, 263] on input "text" at bounding box center [481, 259] width 888 height 30
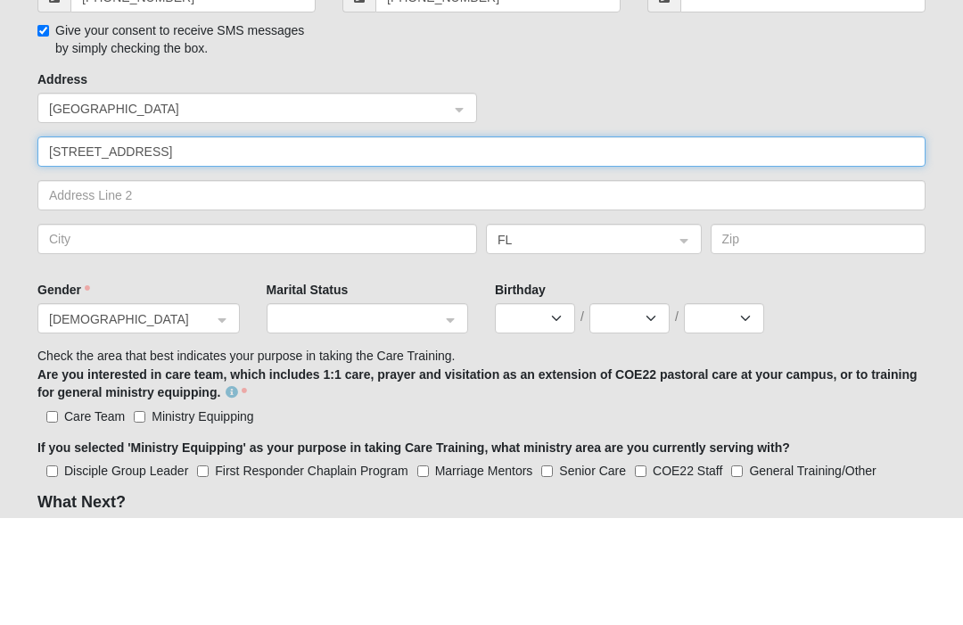
type input "[STREET_ADDRESS]"
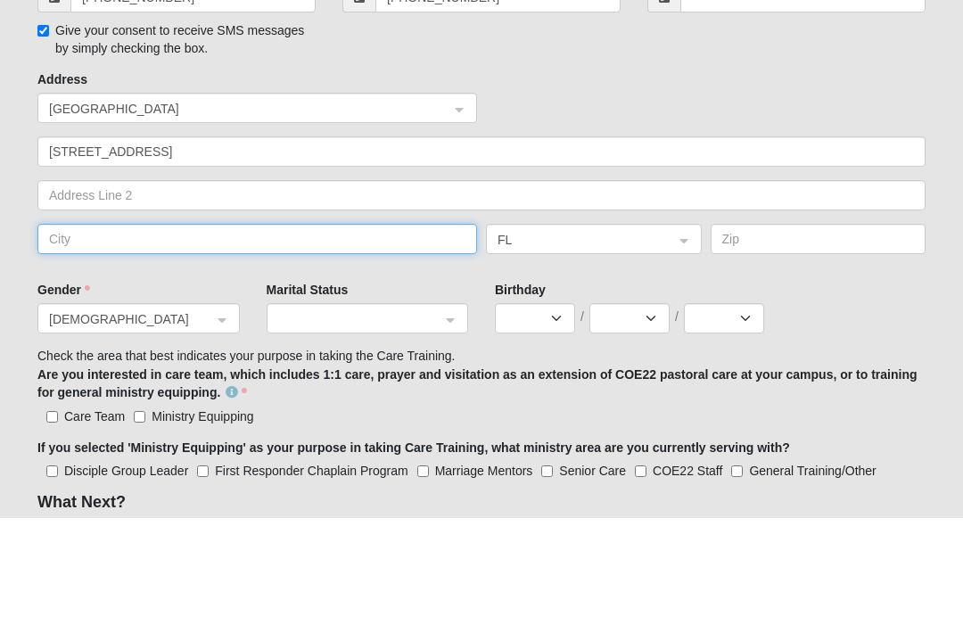
click at [209, 332] on input "text" at bounding box center [256, 347] width 439 height 30
type input "Dacula"
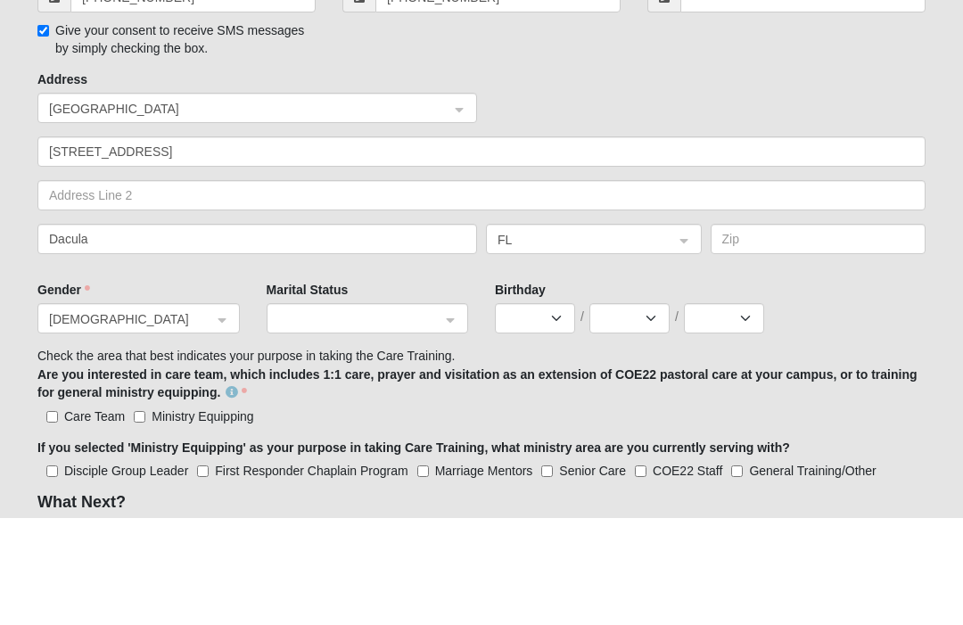
click at [676, 333] on input "search" at bounding box center [588, 346] width 182 height 27
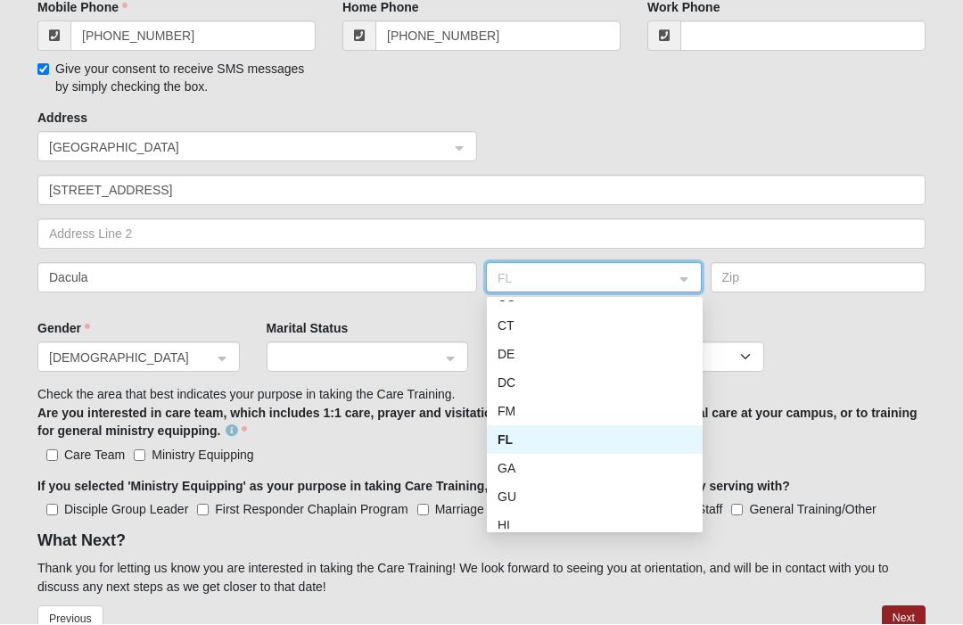
scroll to position [209, 0]
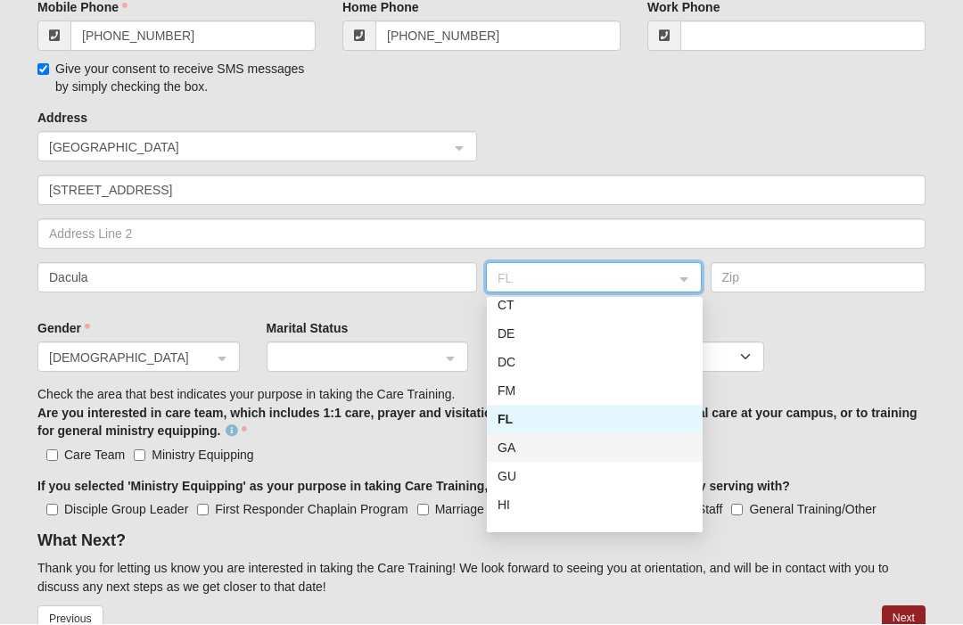
click at [532, 443] on div "GA" at bounding box center [594, 449] width 194 height 20
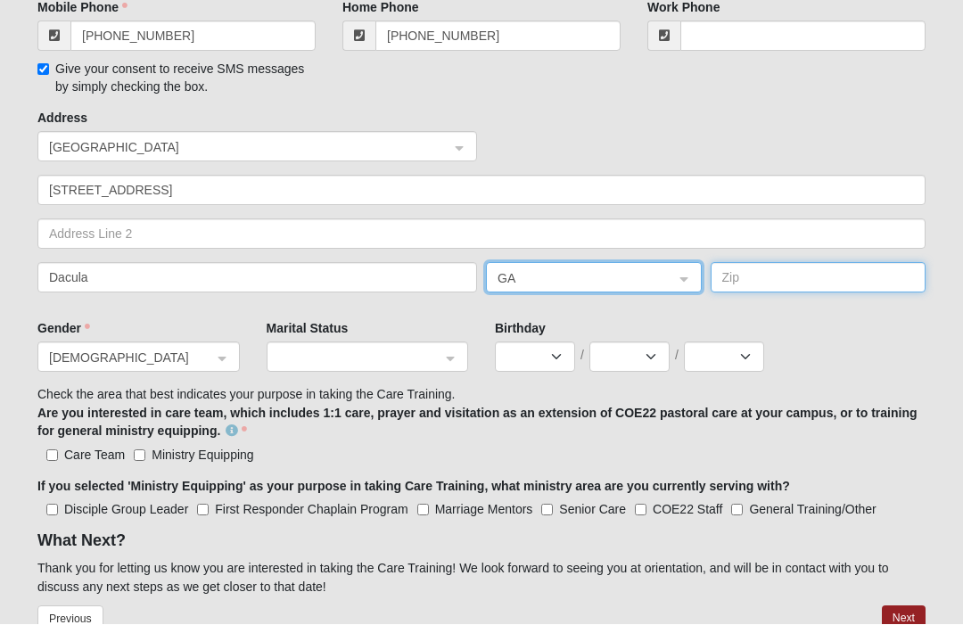
click at [764, 278] on input "text" at bounding box center [818, 278] width 216 height 30
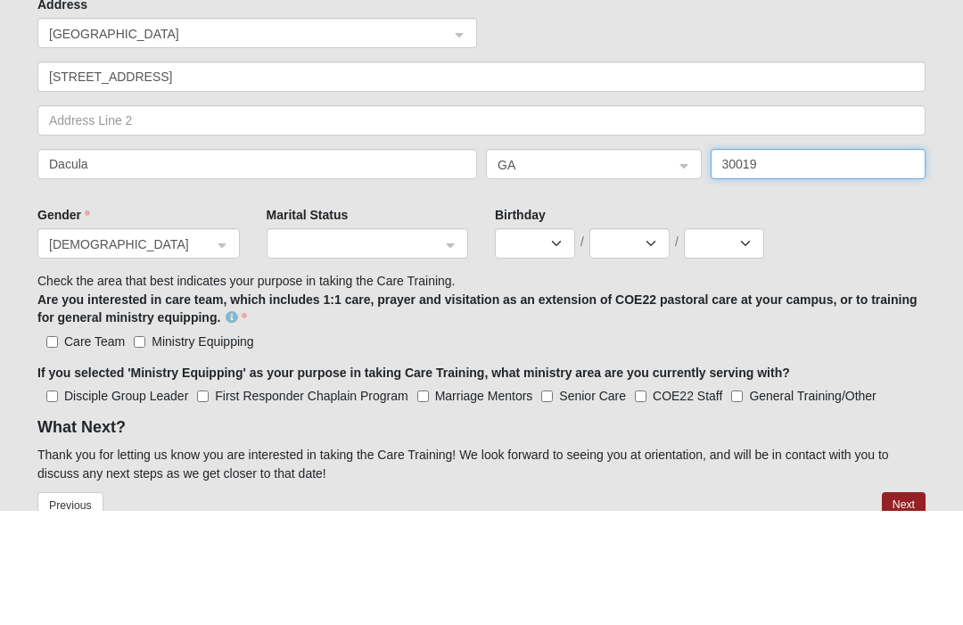
type input "30019"
click at [443, 343] on input "search" at bounding box center [361, 356] width 168 height 27
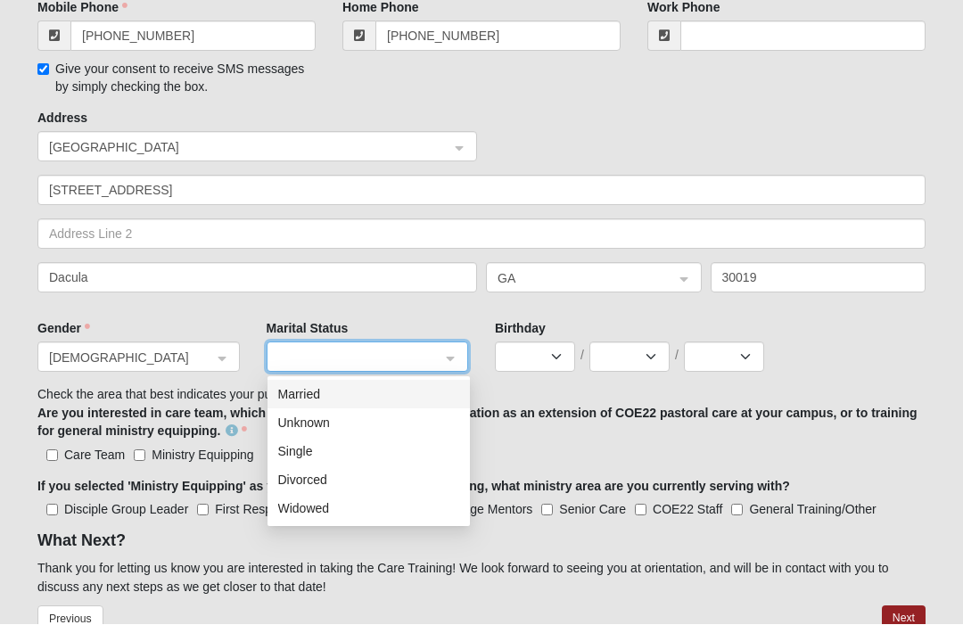
click at [335, 385] on div "Married" at bounding box center [368, 395] width 181 height 20
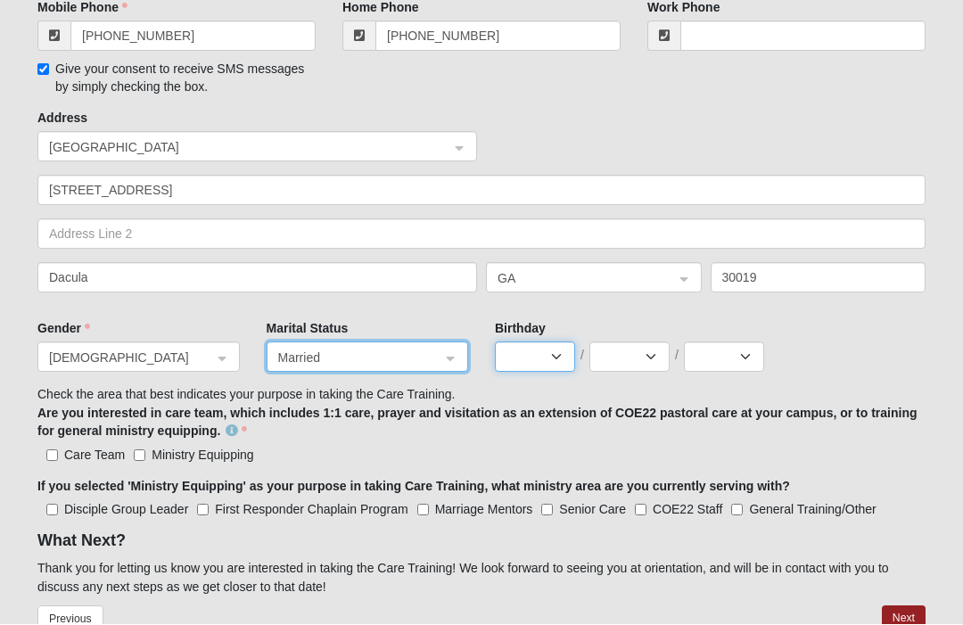
click at [557, 354] on select "Jan Feb Mar Apr May Jun [DATE] Aug Sep Oct Nov Dec" at bounding box center [535, 357] width 80 height 30
select select "4"
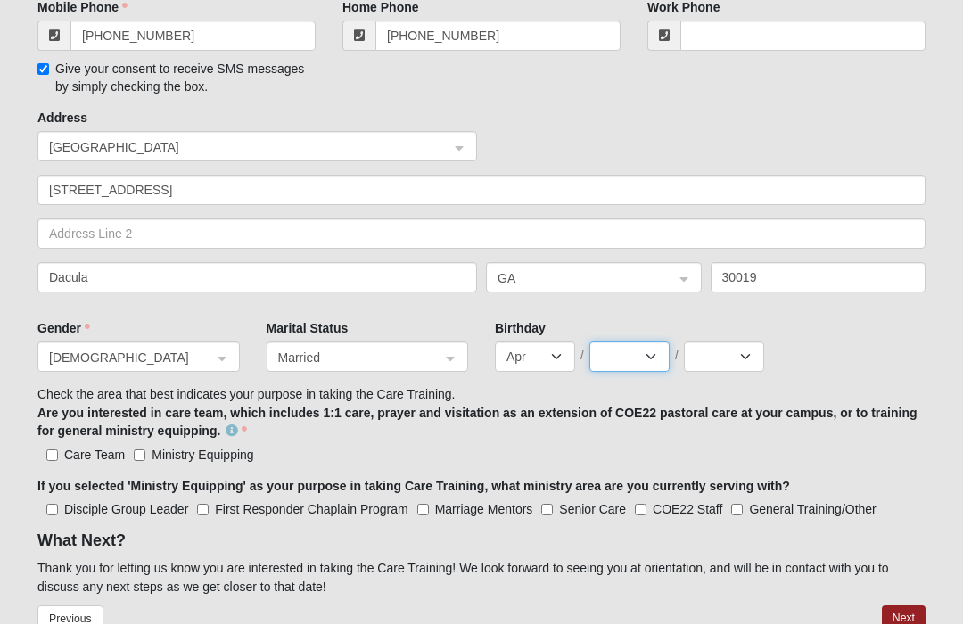
click at [647, 353] on select "1 2 3 4 5 6 7 8 9 10 11 12 13 14 15 16 17 18 19 20 21 22 23 24 25 26 27 28 29 30" at bounding box center [629, 357] width 80 height 30
select select "12"
click at [744, 353] on select "2025 2024 2023 2022 2021 2020 2019 2018 2017 2016 2015 2014 2013 2012 2011 2010…" at bounding box center [724, 357] width 80 height 30
select select "1959"
click at [47, 457] on input "Care Team" at bounding box center [52, 456] width 12 height 12
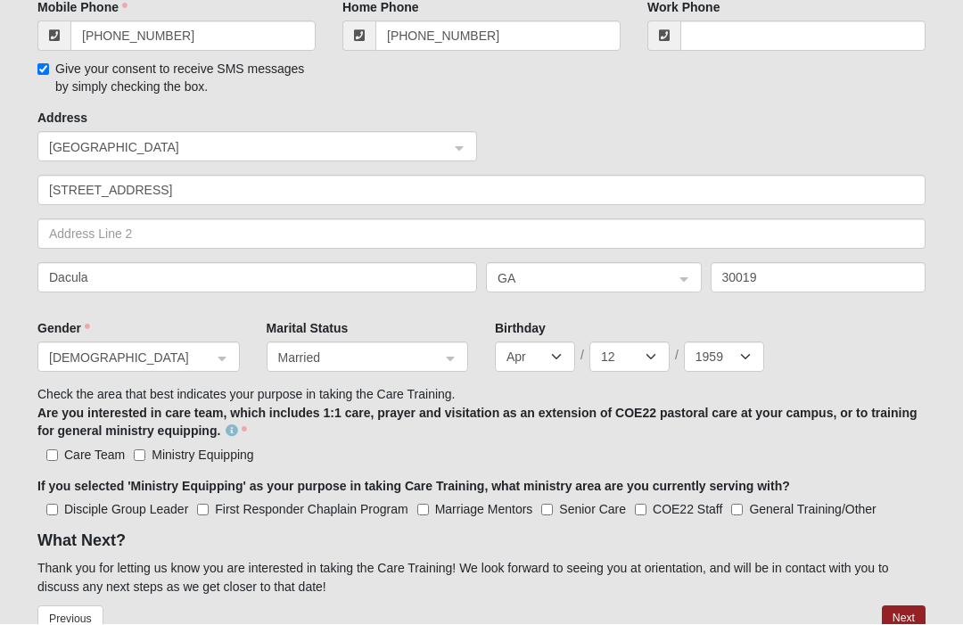
checkbox input "true"
click at [144, 459] on input "Ministry Equipping" at bounding box center [140, 456] width 12 height 12
click at [135, 452] on input "Ministry Equipping" at bounding box center [140, 456] width 12 height 12
checkbox input "false"
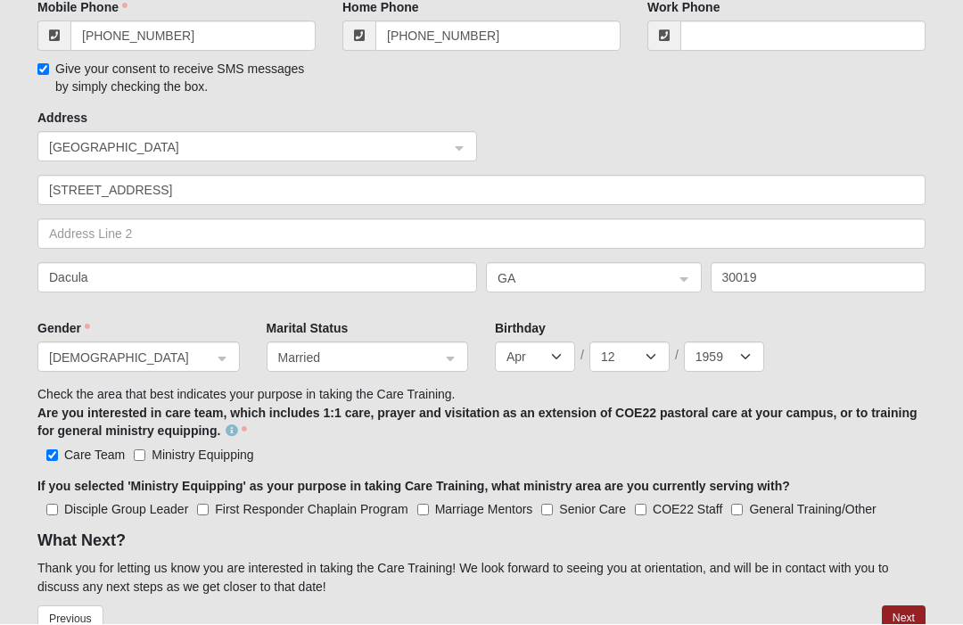
click at [907, 607] on button "Next" at bounding box center [904, 619] width 44 height 26
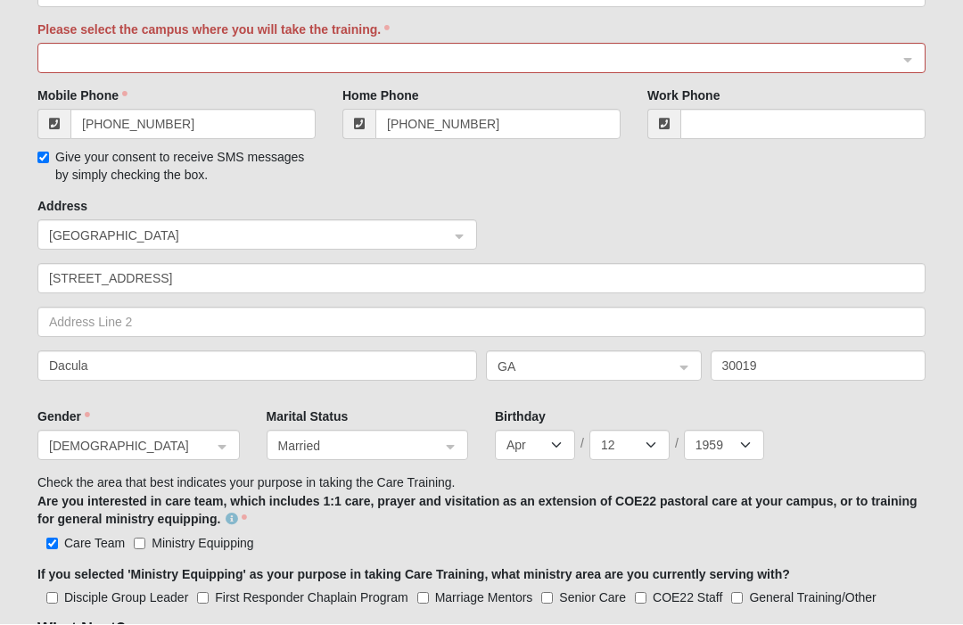
scroll to position [652, 0]
click at [172, 44] on input "search" at bounding box center [475, 57] width 854 height 27
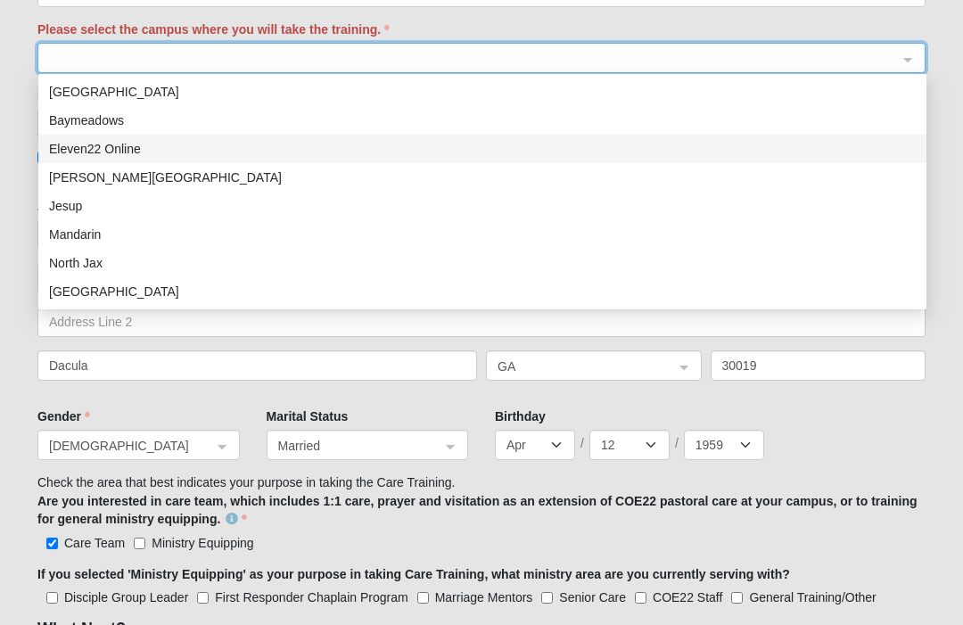
click at [127, 139] on div "Eleven22 Online" at bounding box center [482, 149] width 866 height 20
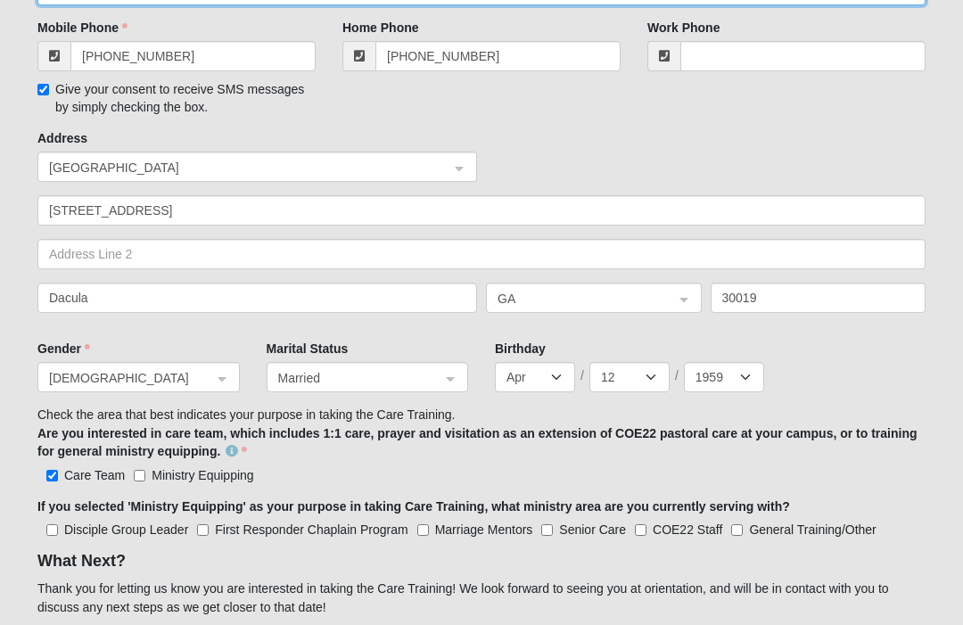
scroll to position [739, 0]
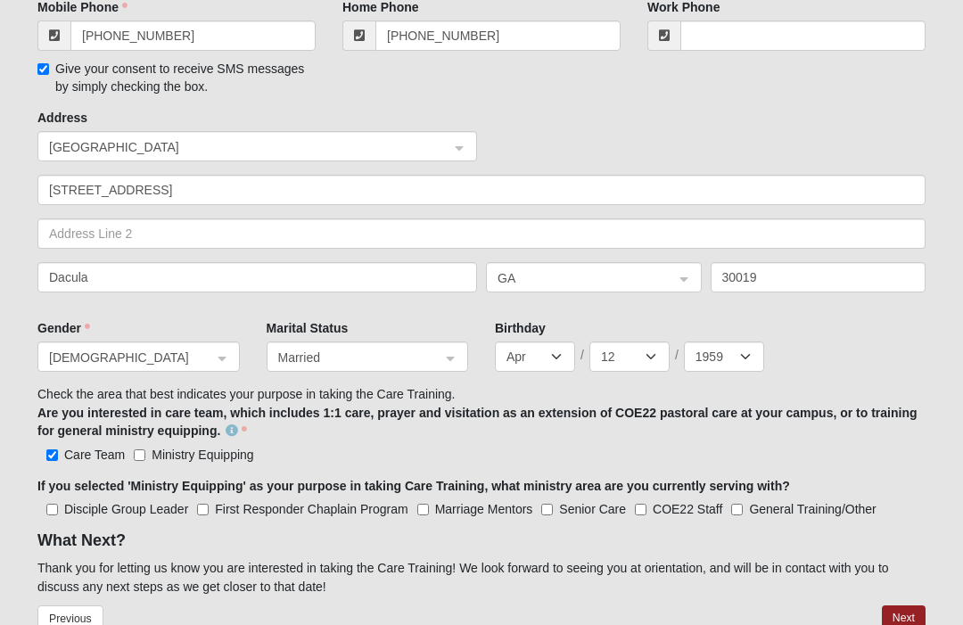
click at [902, 610] on button "Next" at bounding box center [904, 619] width 44 height 26
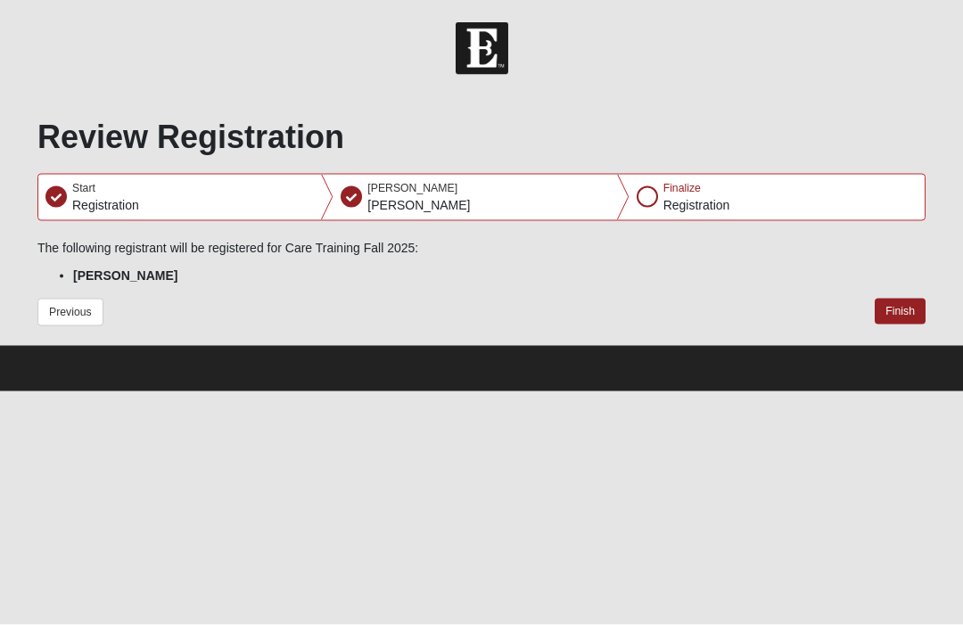
scroll to position [0, 0]
click at [908, 313] on button "Finish" at bounding box center [900, 312] width 51 height 26
